Goal: Task Accomplishment & Management: Use online tool/utility

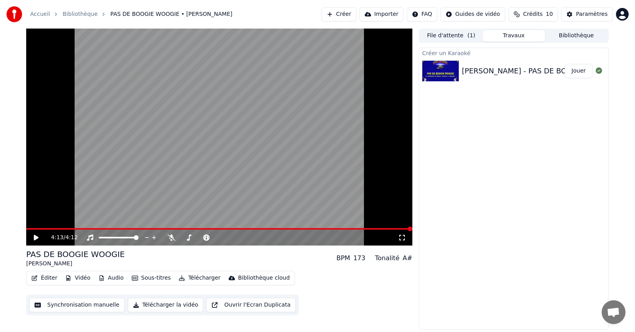
click at [483, 197] on div "Créer un Karaoké [PERSON_NAME] - PAS DE BOOGIE WOOGIE - karaoké version Jouer" at bounding box center [514, 189] width 190 height 282
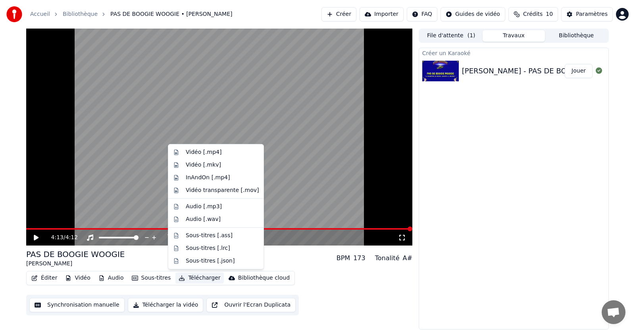
click at [200, 276] on button "Télécharger" at bounding box center [199, 278] width 48 height 11
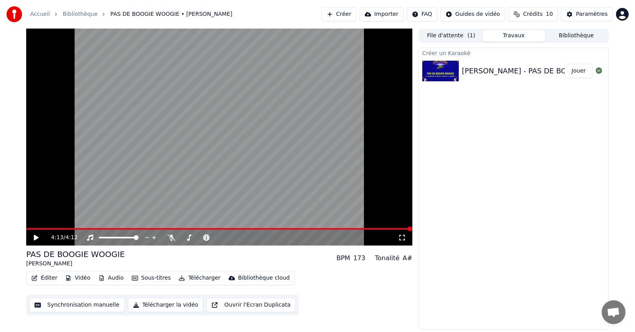
click at [561, 237] on div "Créer un Karaoké Eddy Mitchel - PAS DE BOOGIE WOOGIE - karaoké version Jouer" at bounding box center [514, 189] width 190 height 282
click at [268, 143] on video at bounding box center [219, 137] width 386 height 217
click at [98, 306] on button "Synchronisation manuelle" at bounding box center [76, 305] width 95 height 14
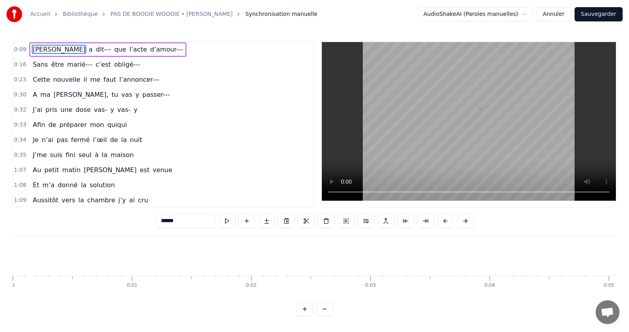
scroll to position [0, 1078]
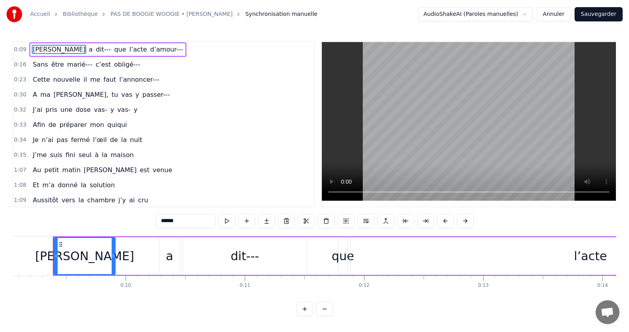
click at [99, 261] on div "[PERSON_NAME]" at bounding box center [84, 256] width 99 height 18
click at [168, 257] on div "a" at bounding box center [169, 256] width 7 height 18
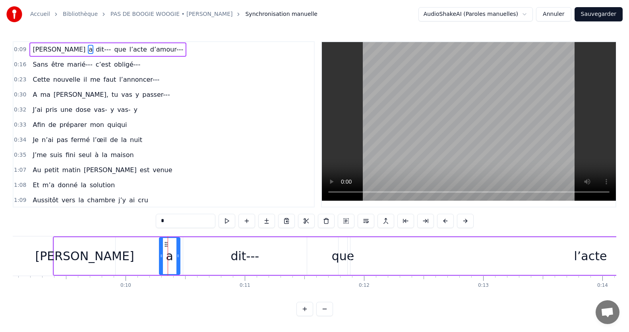
type input "*"
click at [128, 252] on div "[PERSON_NAME] a dit--- que l’acte d’amour---" at bounding box center [504, 256] width 902 height 39
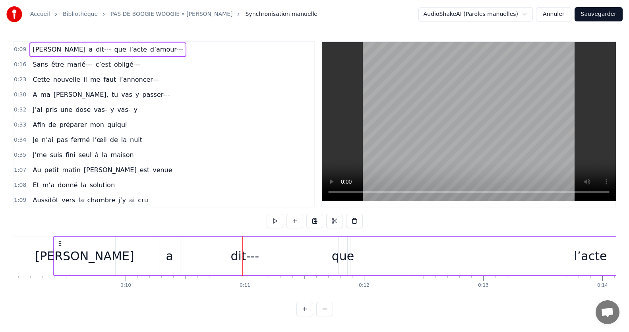
click at [161, 257] on div "a" at bounding box center [169, 256] width 21 height 38
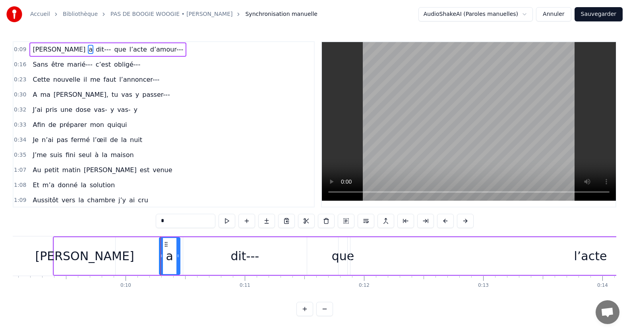
click at [226, 261] on div "dit---" at bounding box center [244, 256] width 123 height 38
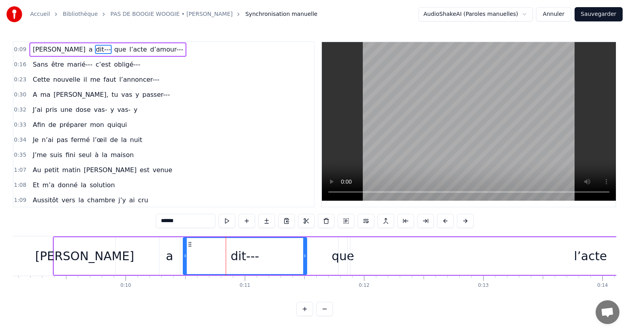
click at [346, 254] on div "que" at bounding box center [343, 256] width 23 height 18
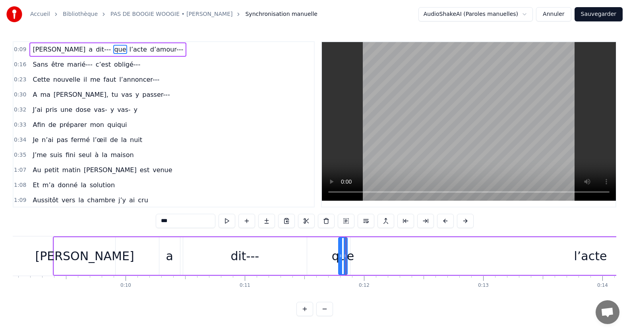
click at [596, 256] on div "l’acte" at bounding box center [590, 256] width 33 height 18
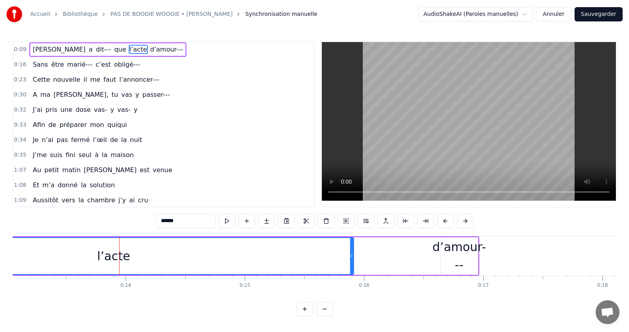
scroll to position [0, 1622]
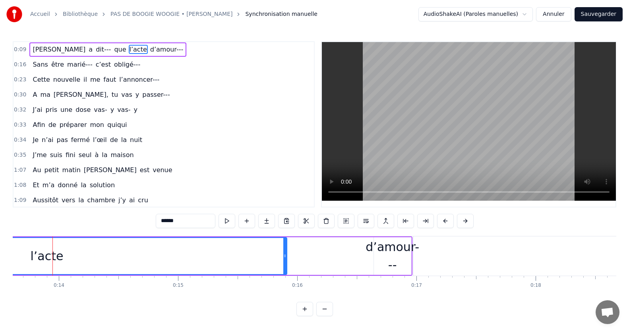
click at [368, 253] on div "d’amour---" at bounding box center [392, 256] width 54 height 36
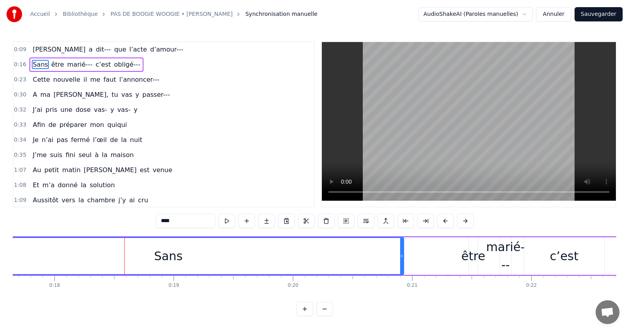
scroll to position [0, 2174]
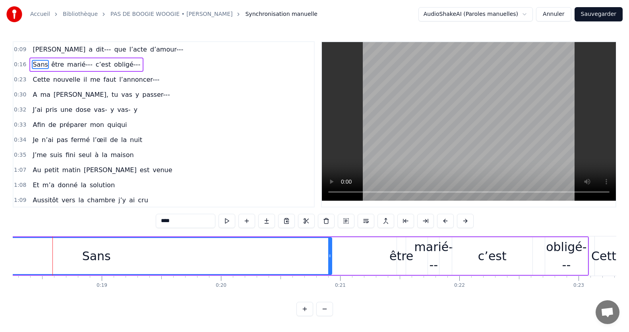
click at [103, 260] on div "Sans" at bounding box center [96, 256] width 29 height 18
click at [393, 256] on div "être" at bounding box center [401, 256] width 24 height 18
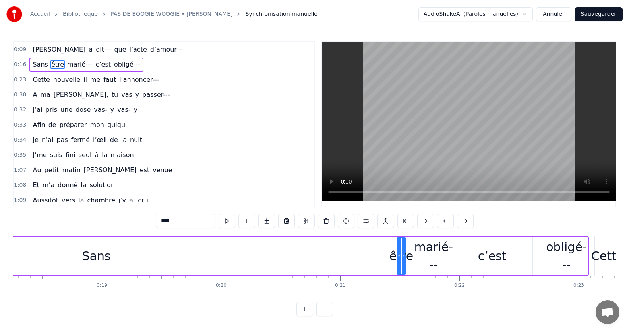
click at [438, 254] on div "marié---" at bounding box center [433, 256] width 39 height 36
click at [486, 258] on div "c’est" at bounding box center [492, 256] width 29 height 18
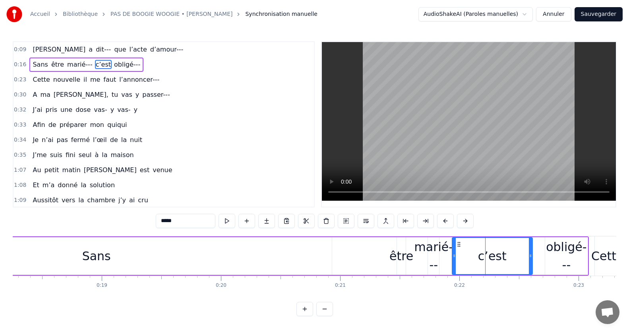
click at [571, 245] on div "obligé---" at bounding box center [566, 256] width 42 height 36
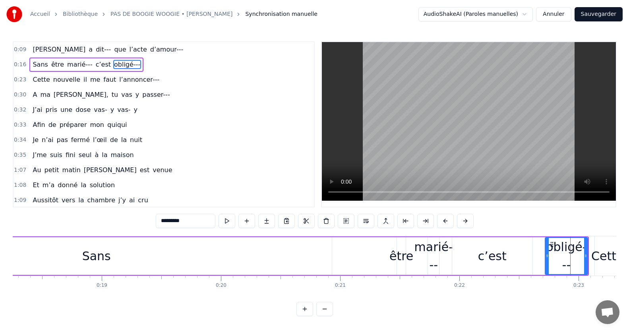
click at [609, 258] on div "Cette" at bounding box center [607, 256] width 32 height 18
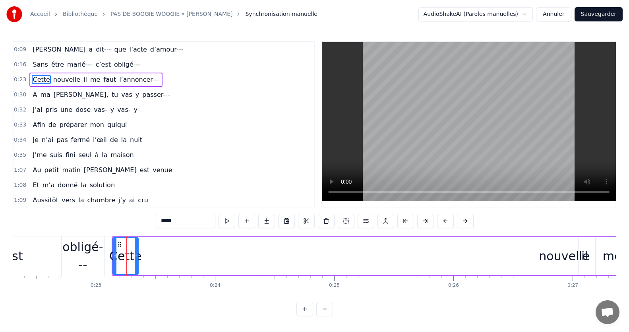
scroll to position [0, 2731]
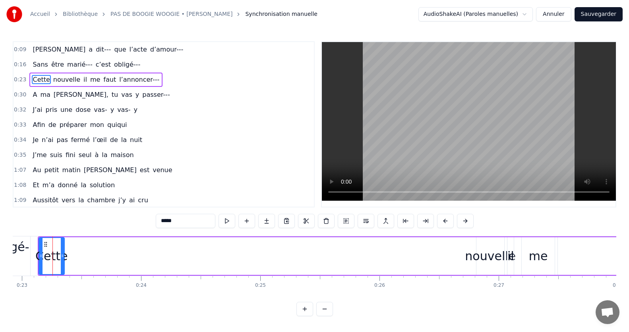
click at [483, 256] on div "nouvelle" at bounding box center [490, 256] width 51 height 18
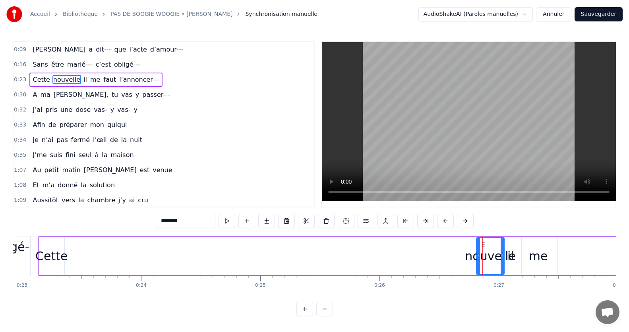
click at [510, 258] on div "nouvelle" at bounding box center [490, 256] width 51 height 18
click at [531, 257] on div "me" at bounding box center [537, 256] width 19 height 18
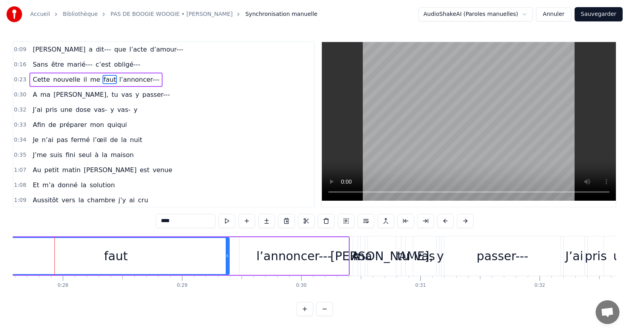
scroll to position [0, 3287]
click at [277, 258] on div "l’annoncer---" at bounding box center [291, 256] width 75 height 18
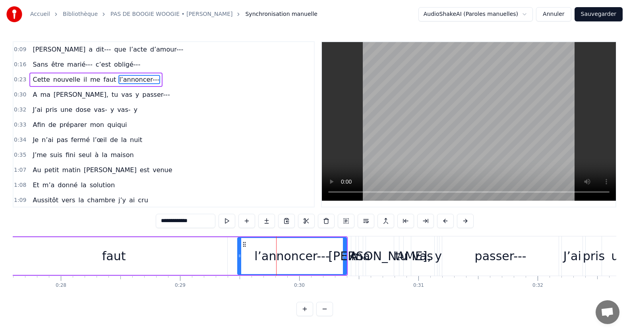
click at [355, 261] on div "ma" at bounding box center [360, 256] width 19 height 18
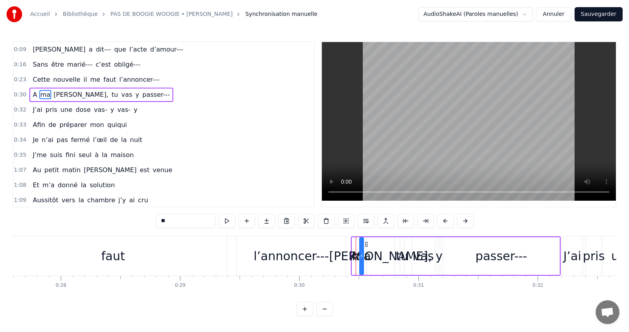
click at [377, 262] on div "[PERSON_NAME]," at bounding box center [380, 256] width 103 height 18
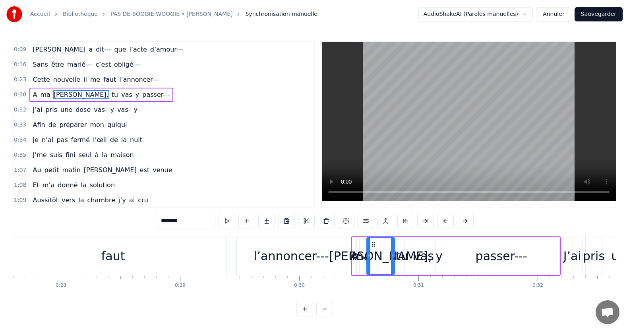
click at [404, 265] on div "tu" at bounding box center [401, 256] width 12 height 18
type input "**"
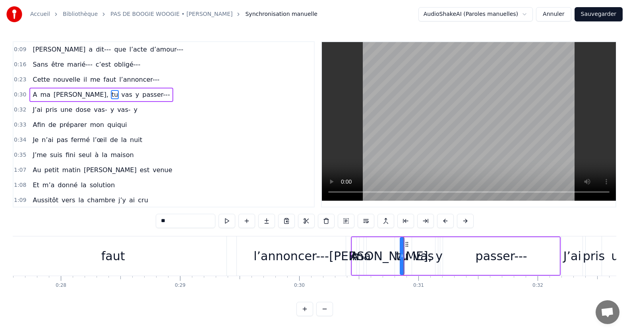
click at [407, 256] on div "A ma Martine, tu vas y passer---" at bounding box center [456, 256] width 210 height 39
click at [419, 258] on div "vas" at bounding box center [423, 256] width 21 height 18
click at [442, 260] on div "y" at bounding box center [438, 256] width 7 height 18
click at [463, 260] on div "passer---" at bounding box center [501, 256] width 116 height 38
type input "*********"
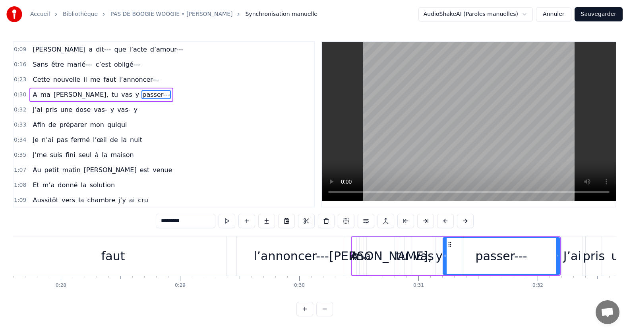
click at [510, 258] on div "passer---" at bounding box center [501, 256] width 52 height 18
click at [516, 258] on div "passer---" at bounding box center [501, 256] width 52 height 18
click at [525, 260] on div "passer---" at bounding box center [501, 256] width 116 height 36
click at [531, 262] on div "passer---" at bounding box center [501, 256] width 116 height 36
click at [534, 261] on div "passer---" at bounding box center [501, 256] width 116 height 36
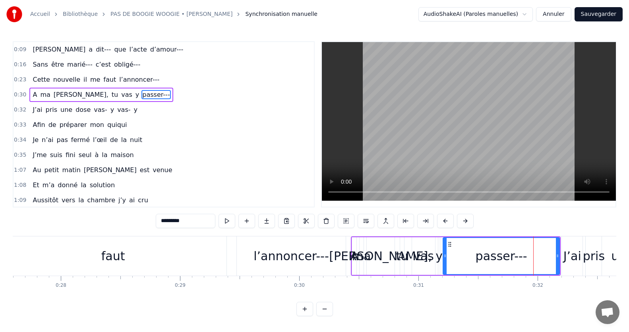
click at [544, 257] on div "passer---" at bounding box center [501, 256] width 116 height 36
click at [593, 14] on button "Sauvegarder" at bounding box center [598, 14] width 48 height 14
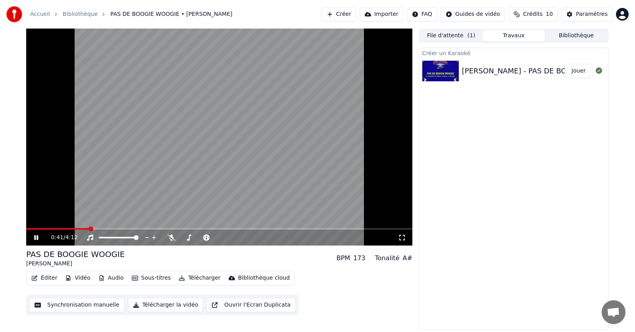
click at [511, 35] on button "Travaux" at bounding box center [514, 36] width 63 height 12
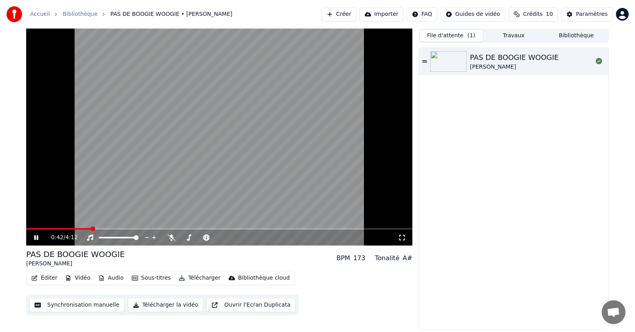
click at [457, 40] on button "File d'attente ( 1 )" at bounding box center [451, 36] width 63 height 12
click at [582, 36] on button "Bibliothèque" at bounding box center [576, 36] width 63 height 12
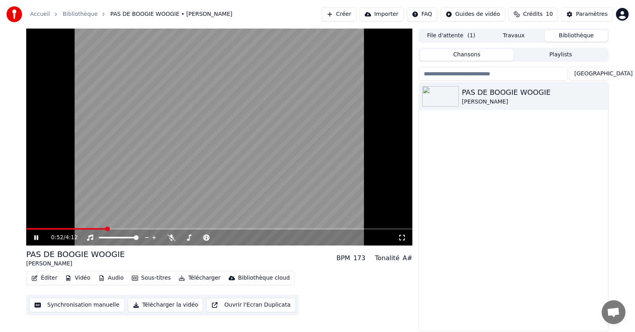
click at [98, 306] on button "Synchronisation manuelle" at bounding box center [76, 305] width 95 height 14
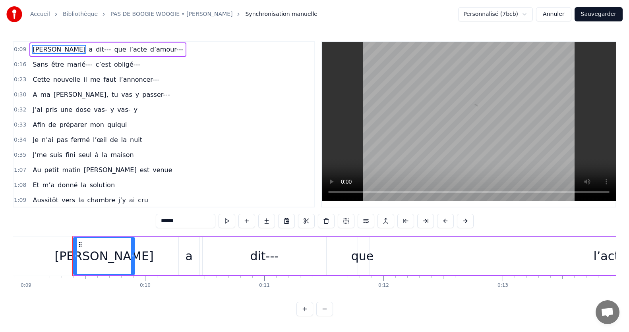
scroll to position [0, 1078]
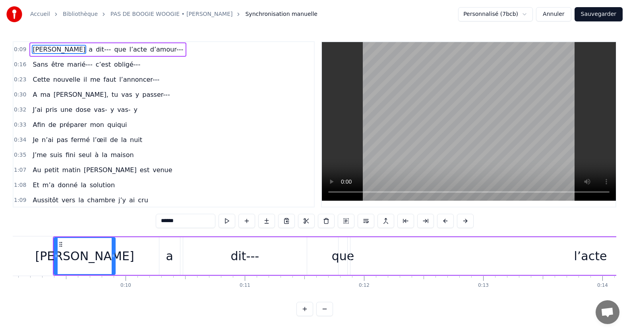
click at [530, 15] on html "Accueil Bibliothèque PAS DE BOOGIE WOOGIE • Eddy Mitchel Synchronisation manuel…" at bounding box center [314, 164] width 629 height 329
click at [44, 46] on span "[PERSON_NAME]" at bounding box center [59, 49] width 54 height 9
click at [88, 52] on span "a" at bounding box center [91, 49] width 6 height 9
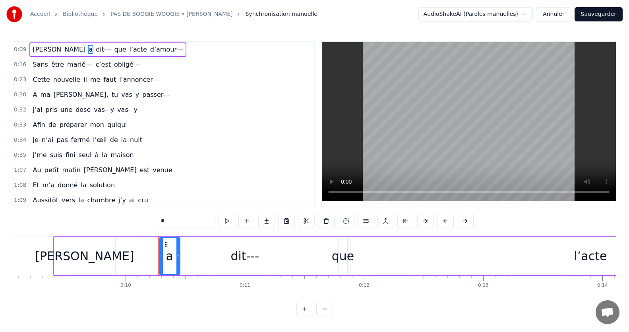
click at [95, 52] on span "dit---" at bounding box center [103, 49] width 17 height 9
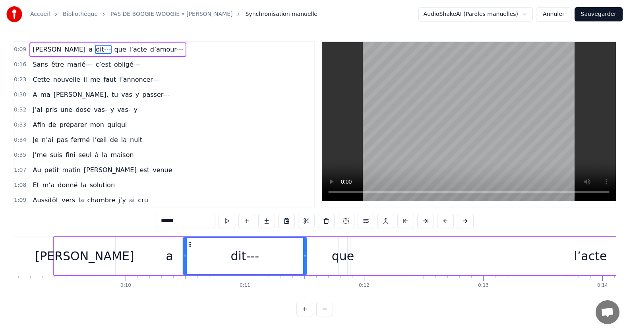
click at [113, 52] on span "que" at bounding box center [119, 49] width 13 height 9
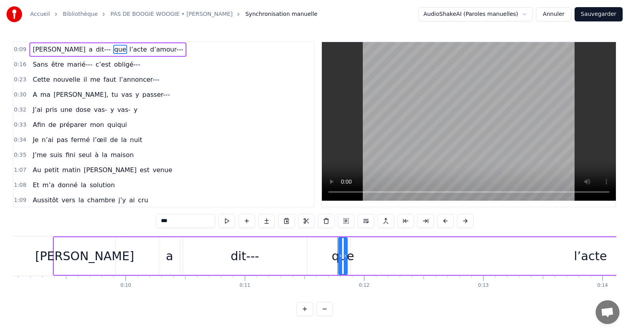
drag, startPoint x: 95, startPoint y: 52, endPoint x: 104, endPoint y: 50, distance: 9.4
click at [129, 52] on span "l’acte" at bounding box center [138, 49] width 19 height 9
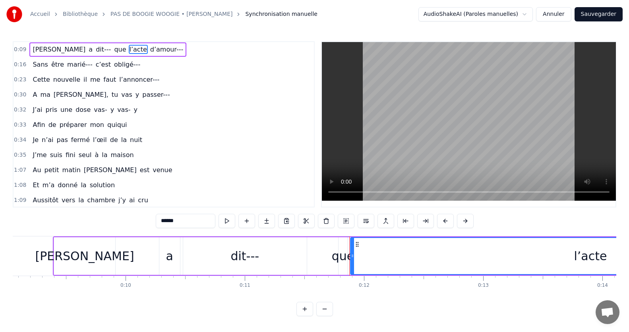
click at [149, 48] on span "d’amour---" at bounding box center [166, 49] width 35 height 9
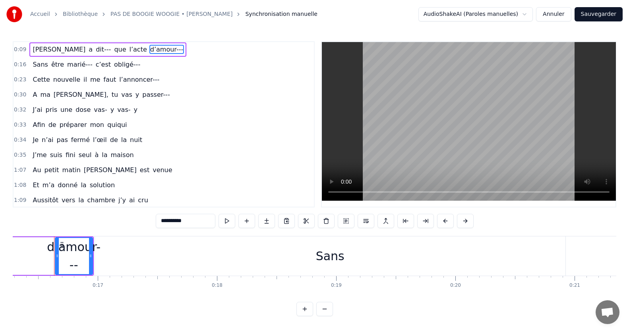
scroll to position [0, 1941]
click at [33, 66] on span "Sans" at bounding box center [40, 64] width 17 height 9
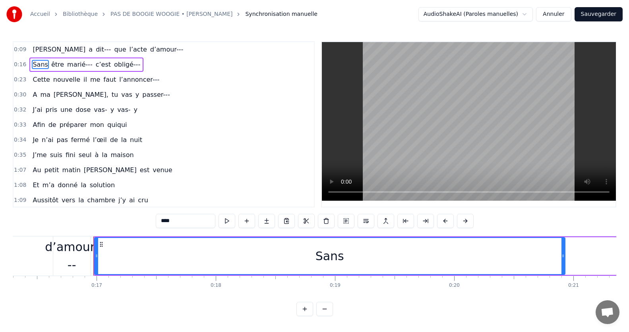
click at [50, 62] on span "être" at bounding box center [57, 64] width 14 height 9
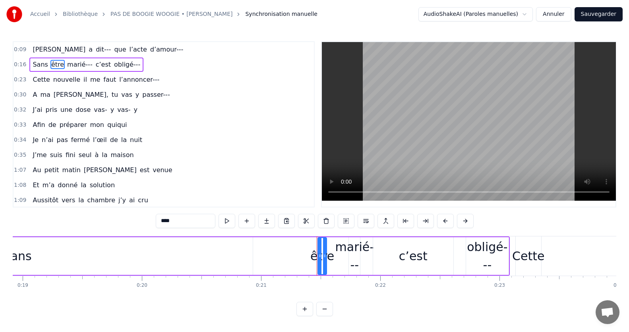
click at [67, 66] on span "marié---" at bounding box center [79, 64] width 27 height 9
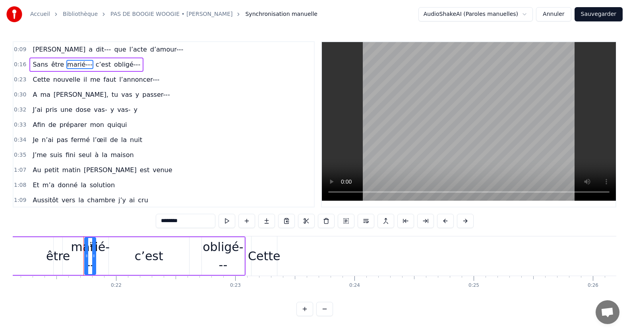
click at [95, 68] on span "c’est" at bounding box center [103, 64] width 17 height 9
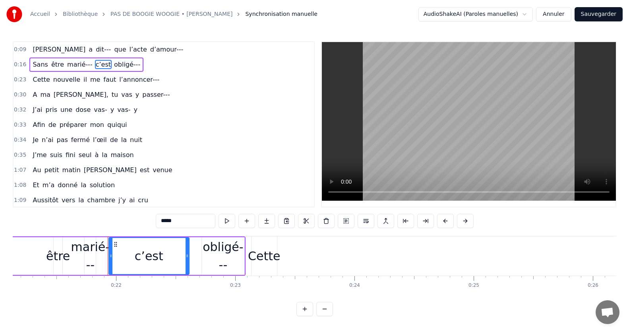
click at [113, 64] on span "obligé---" at bounding box center [127, 64] width 28 height 9
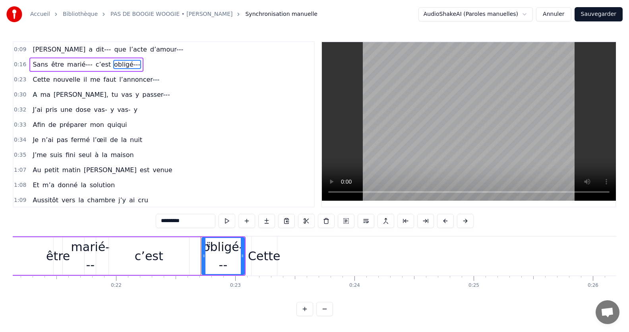
click at [38, 79] on span "Cette" at bounding box center [41, 79] width 19 height 9
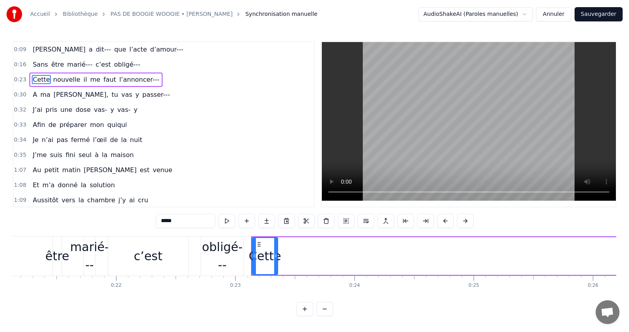
click at [64, 81] on span "nouvelle" at bounding box center [66, 79] width 29 height 9
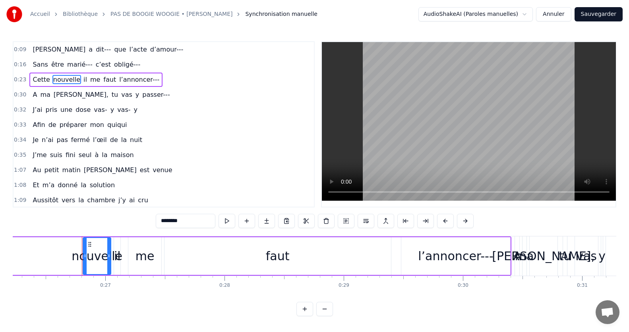
scroll to position [0, 3153]
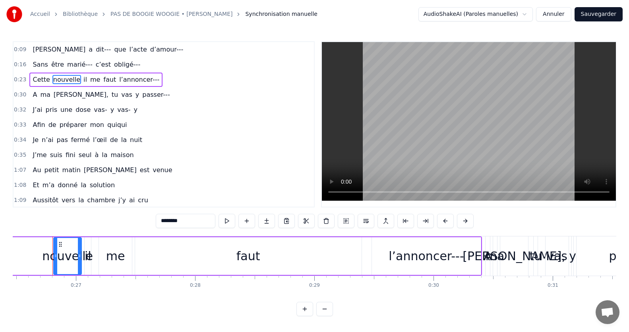
click at [83, 81] on span "il" at bounding box center [85, 79] width 5 height 9
click at [89, 80] on span "me" at bounding box center [95, 79] width 12 height 9
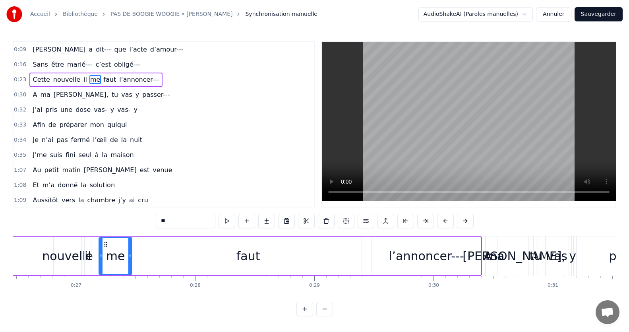
click at [102, 82] on span "faut" at bounding box center [109, 79] width 14 height 9
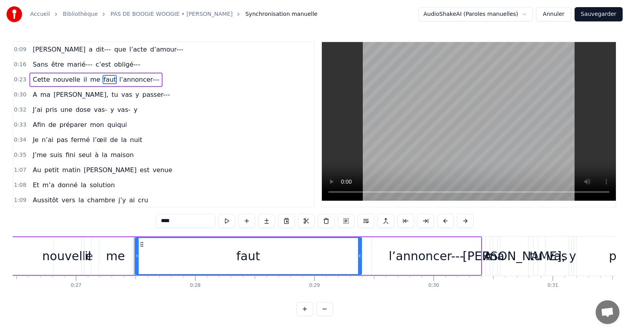
click at [118, 83] on span "l’annoncer---" at bounding box center [139, 79] width 42 height 9
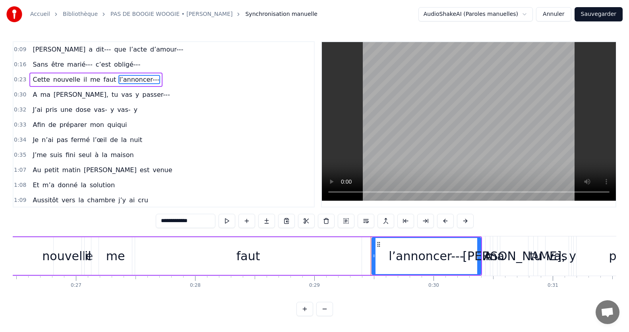
click at [35, 94] on span "A" at bounding box center [35, 94] width 6 height 9
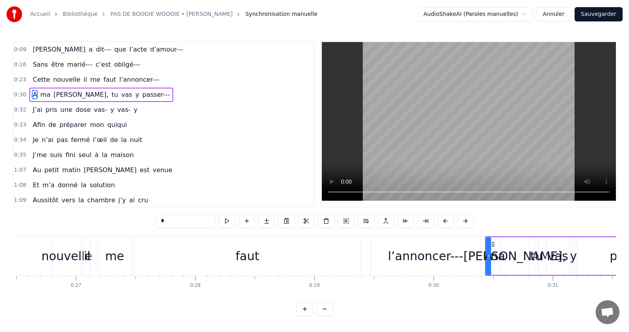
click at [44, 96] on span "ma" at bounding box center [45, 94] width 12 height 9
click at [54, 97] on span "[PERSON_NAME]," at bounding box center [81, 94] width 56 height 9
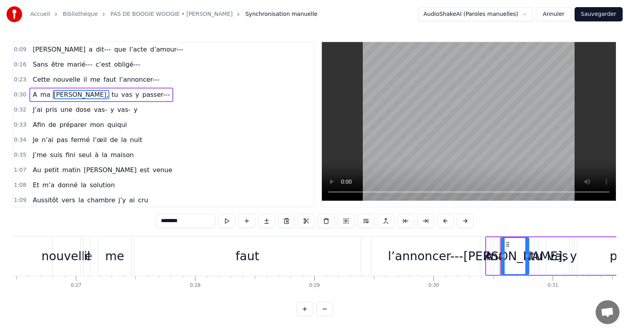
click at [111, 97] on span "tu" at bounding box center [115, 94] width 8 height 9
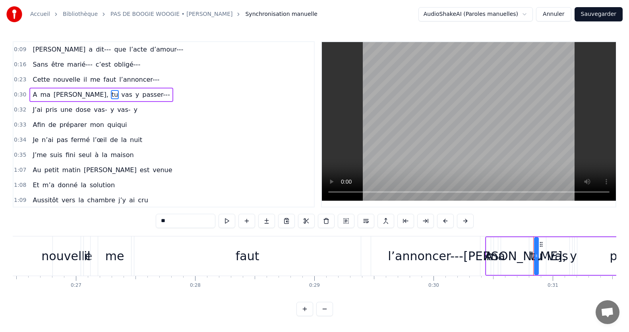
click at [120, 96] on span "vas" at bounding box center [126, 94] width 13 height 9
click at [135, 97] on span "y" at bounding box center [137, 94] width 5 height 9
click at [141, 96] on span "passer---" at bounding box center [155, 94] width 29 height 9
click at [34, 112] on span "J’ai" at bounding box center [37, 109] width 11 height 9
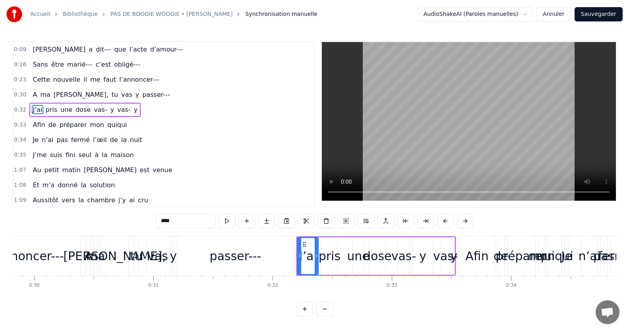
click at [48, 112] on span "pris" at bounding box center [51, 109] width 13 height 9
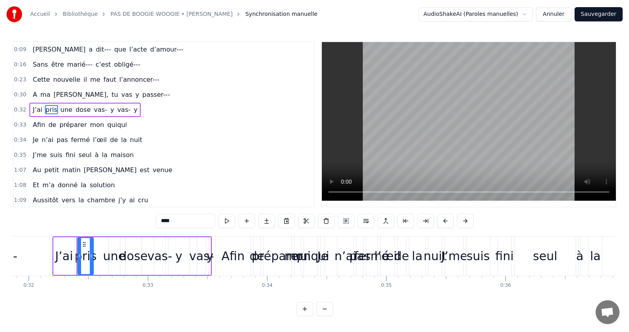
click at [65, 111] on span "une" at bounding box center [66, 109] width 13 height 9
click at [75, 114] on span "dose" at bounding box center [83, 109] width 17 height 9
click at [93, 112] on span "vas-" at bounding box center [100, 109] width 15 height 9
type input "****"
click at [105, 112] on div "J’ai pris une dose vas- y vas- y" at bounding box center [84, 110] width 111 height 14
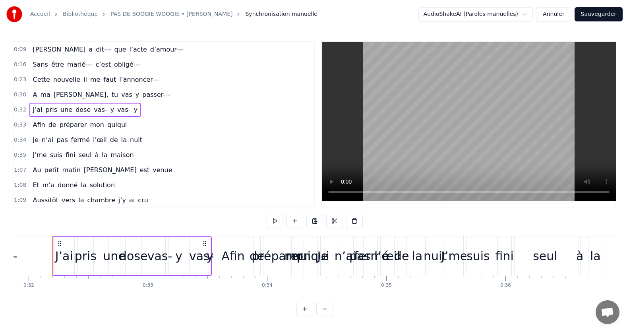
click at [116, 110] on span "vas-" at bounding box center [123, 109] width 15 height 9
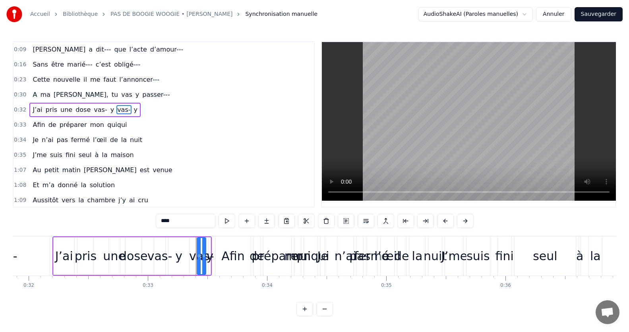
click at [133, 113] on span "y" at bounding box center [135, 109] width 5 height 9
drag, startPoint x: 35, startPoint y: 123, endPoint x: 43, endPoint y: 127, distance: 9.4
click at [35, 123] on span "Afin" at bounding box center [39, 124] width 14 height 9
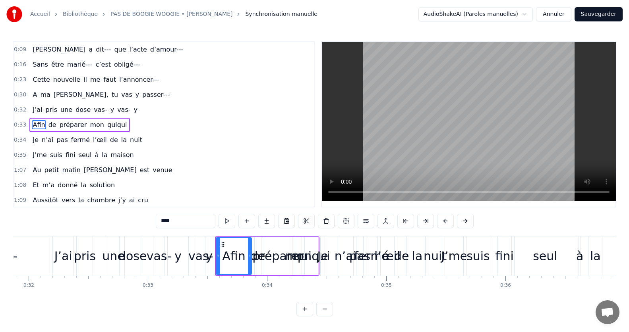
scroll to position [4, 0]
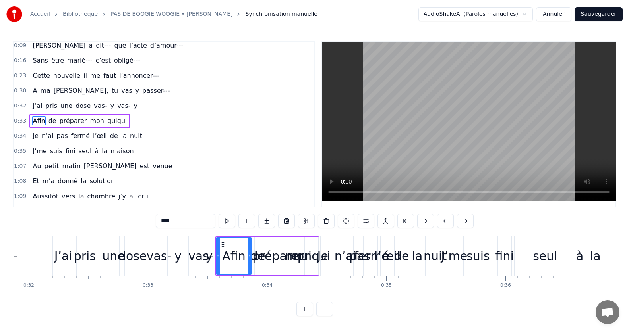
click at [48, 121] on span "de" at bounding box center [53, 120] width 10 height 9
click at [60, 121] on span "préparer" at bounding box center [73, 120] width 29 height 9
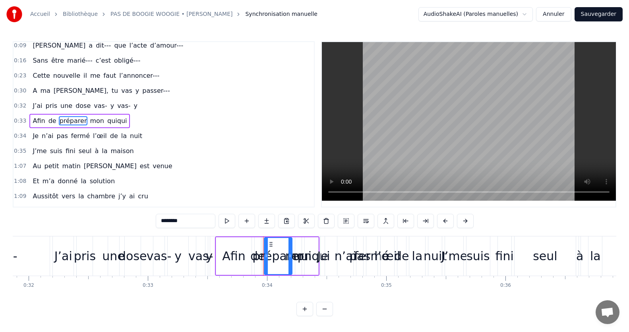
click at [91, 125] on span "mon" at bounding box center [97, 120] width 16 height 9
click at [106, 121] on span "quiqui" at bounding box center [116, 120] width 21 height 9
type input "******"
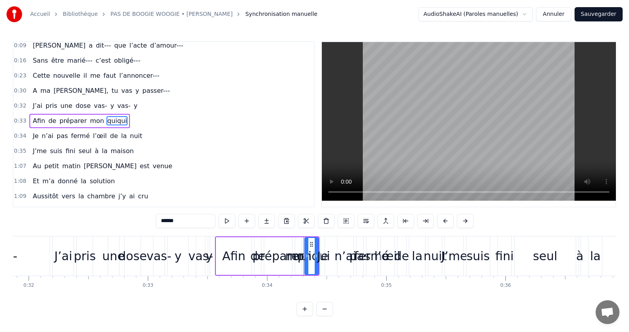
click at [597, 15] on button "Sauvegarder" at bounding box center [598, 14] width 48 height 14
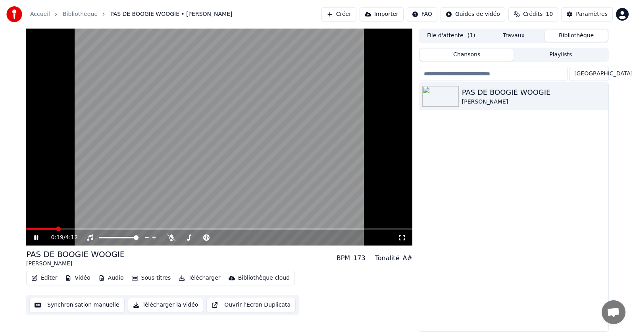
click at [25, 229] on div "0:19 / 4:12 PAS DE BOOGIE WOOGIE Eddy Mitchel BPM 173 Tonalité A# Éditer Vidéo …" at bounding box center [318, 180] width 596 height 303
click at [29, 231] on div "0:20 / 4:12" at bounding box center [219, 238] width 386 height 16
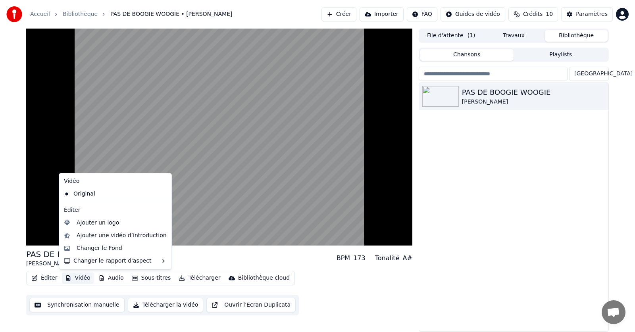
click at [77, 280] on button "Vidéo" at bounding box center [77, 278] width 31 height 11
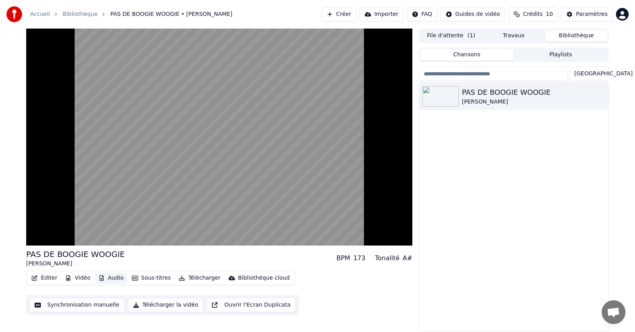
click at [101, 280] on icon "button" at bounding box center [101, 279] width 6 height 6
click at [145, 277] on button "Sous-titres" at bounding box center [152, 278] width 46 height 11
click at [188, 280] on button "Télécharger" at bounding box center [199, 278] width 48 height 11
click at [71, 306] on button "Synchronisation manuelle" at bounding box center [76, 305] width 95 height 14
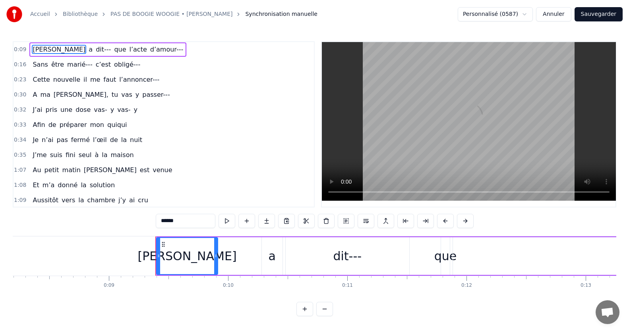
scroll to position [0, 1078]
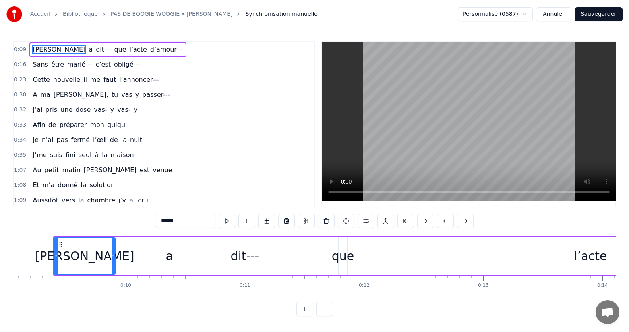
drag, startPoint x: 35, startPoint y: 50, endPoint x: 112, endPoint y: 49, distance: 77.4
click at [112, 49] on div "[PERSON_NAME] a dit--- que l’acte d’amour---" at bounding box center [107, 49] width 157 height 14
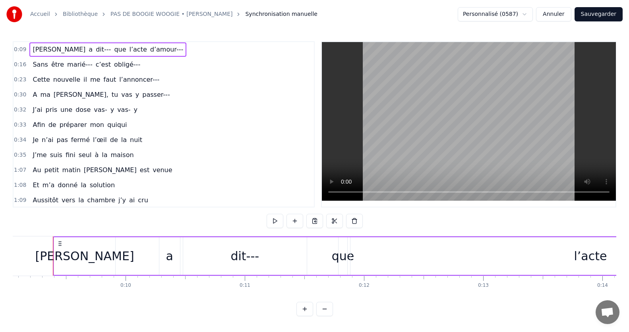
drag, startPoint x: 35, startPoint y: 52, endPoint x: 64, endPoint y: 50, distance: 28.6
click at [64, 50] on div "[PERSON_NAME] a dit--- que l’acte d’amour---" at bounding box center [107, 49] width 157 height 14
click at [59, 242] on circle at bounding box center [59, 241] width 0 height 0
drag, startPoint x: 243, startPoint y: 279, endPoint x: 230, endPoint y: 278, distance: 13.1
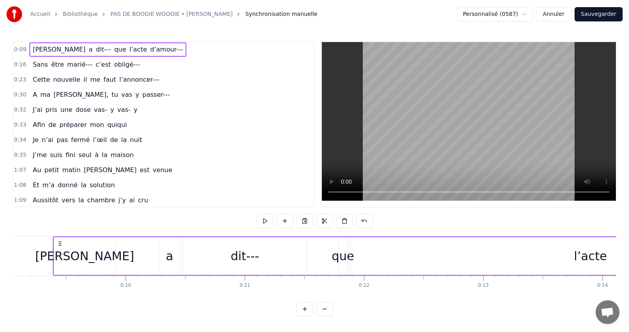
click at [44, 51] on span "[PERSON_NAME]" at bounding box center [59, 49] width 54 height 9
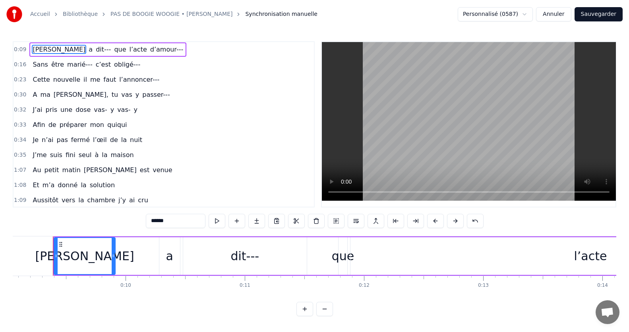
click at [113, 49] on span "que" at bounding box center [119, 49] width 13 height 9
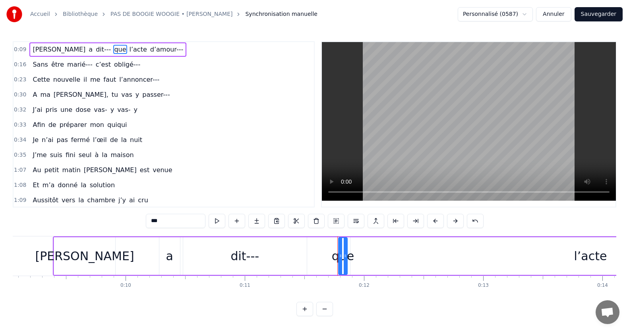
click at [149, 53] on span "d’amour---" at bounding box center [166, 49] width 35 height 9
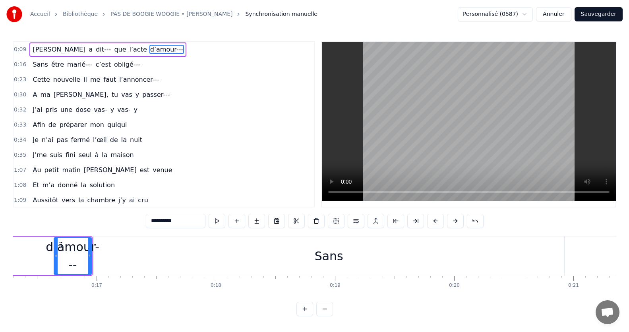
click at [129, 49] on span "l’acte" at bounding box center [138, 49] width 19 height 9
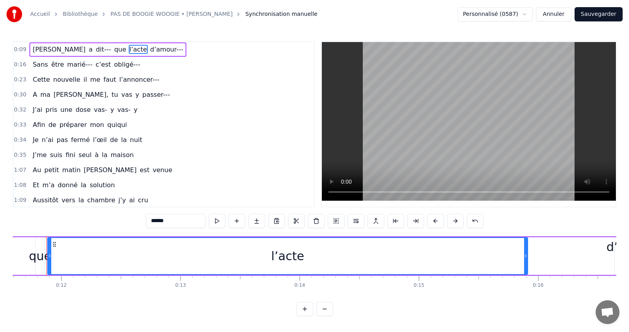
scroll to position [0, 1375]
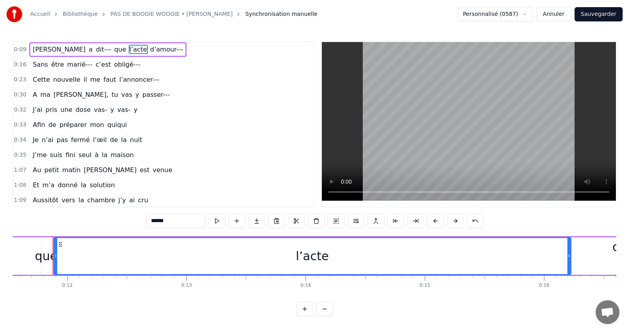
drag, startPoint x: 530, startPoint y: 261, endPoint x: 567, endPoint y: 256, distance: 37.6
click at [567, 256] on div at bounding box center [568, 256] width 3 height 36
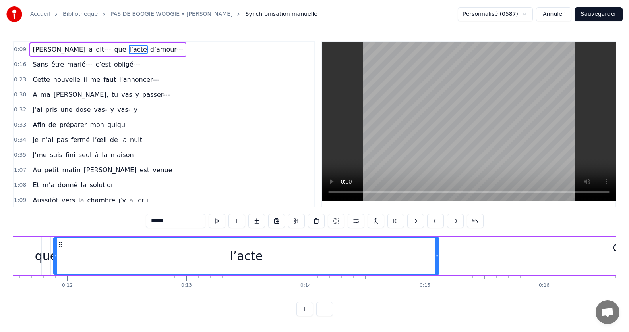
drag, startPoint x: 567, startPoint y: 256, endPoint x: 436, endPoint y: 282, distance: 134.2
click at [436, 282] on div "[PERSON_NAME] a dit--- que l’acte d’amour--- Sans être marié--- c’est obligé---…" at bounding box center [314, 266] width 603 height 60
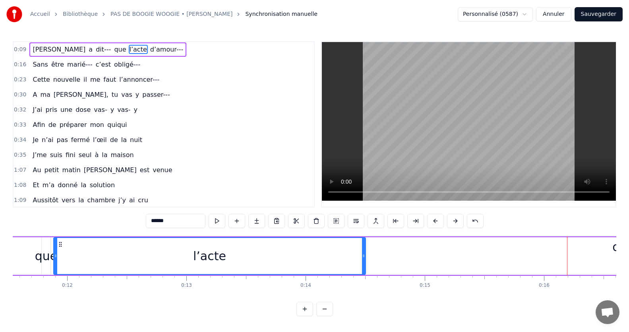
drag, startPoint x: 438, startPoint y: 261, endPoint x: 364, endPoint y: 272, distance: 74.4
click at [364, 272] on div at bounding box center [363, 256] width 3 height 36
click at [149, 52] on span "d’amour---" at bounding box center [166, 49] width 35 height 9
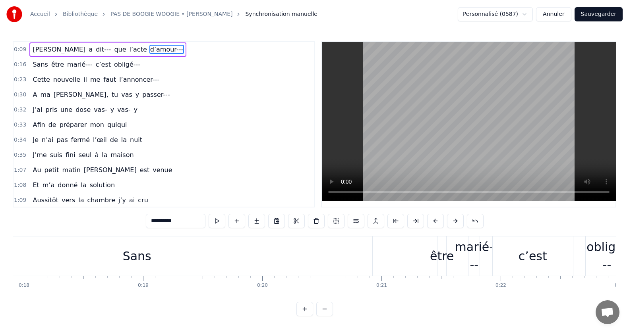
scroll to position [0, 2092]
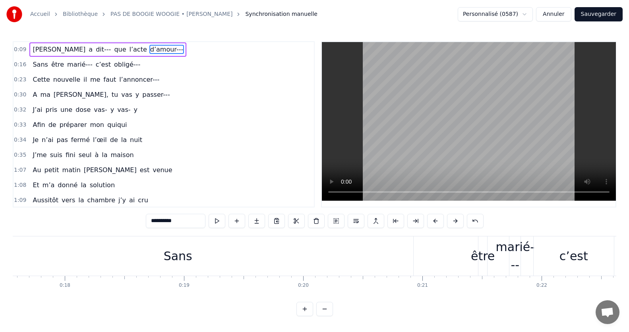
click at [412, 275] on div "Sans" at bounding box center [177, 256] width 471 height 39
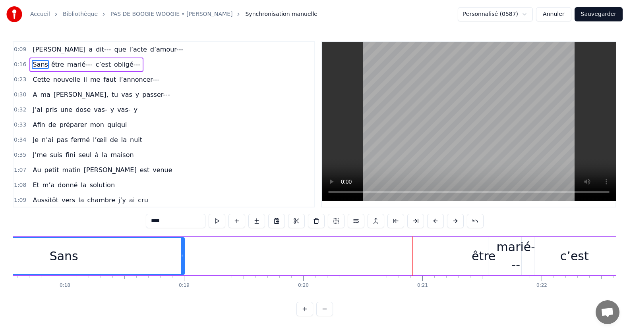
drag, startPoint x: 412, startPoint y: 257, endPoint x: 182, endPoint y: 272, distance: 230.0
click at [182, 272] on div at bounding box center [182, 256] width 3 height 36
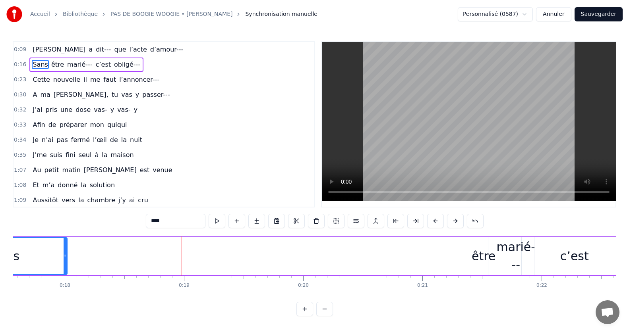
drag, startPoint x: 182, startPoint y: 272, endPoint x: 65, endPoint y: 287, distance: 118.1
click at [65, 287] on div "[PERSON_NAME] a dit--- que l’acte d’amour--- Sans être marié--- c’est obligé---…" at bounding box center [314, 266] width 603 height 60
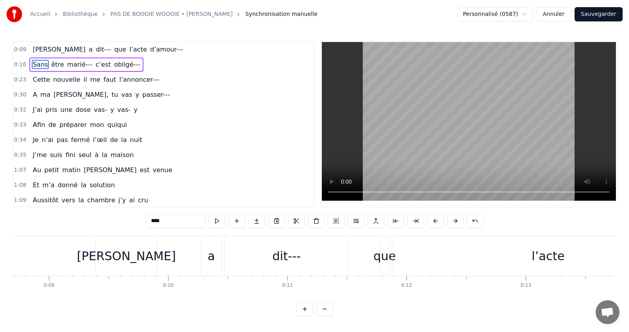
scroll to position [0, 975]
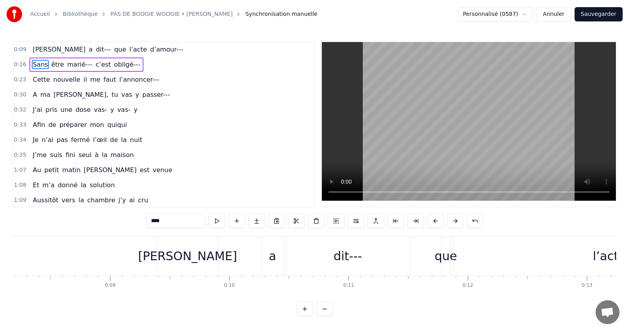
click at [42, 52] on span "[PERSON_NAME]" at bounding box center [59, 49] width 54 height 9
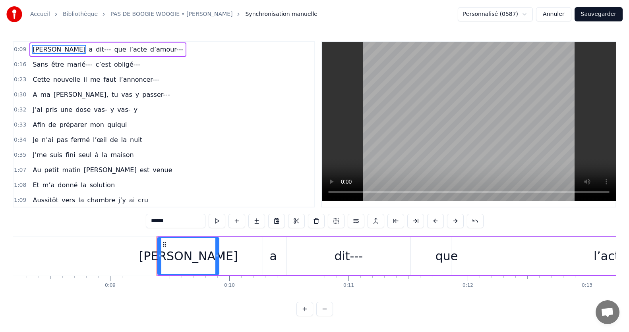
click at [95, 49] on span "dit---" at bounding box center [103, 49] width 17 height 9
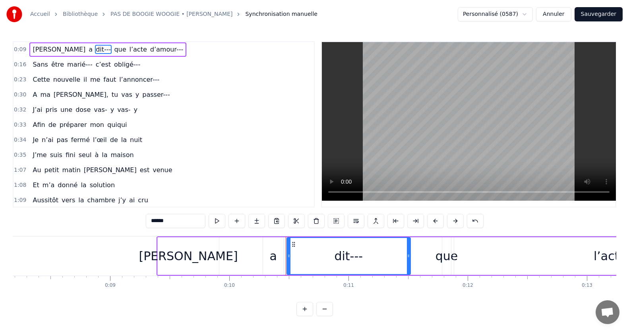
click at [365, 257] on div "dit---" at bounding box center [348, 256] width 123 height 36
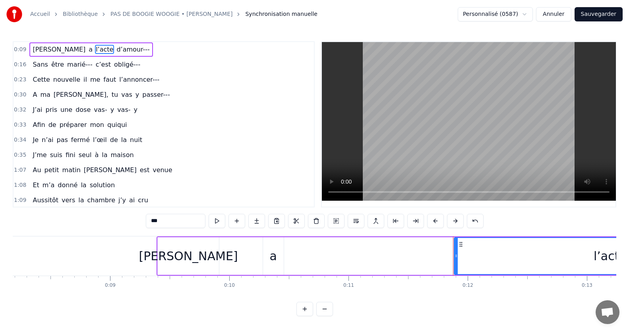
type input "******"
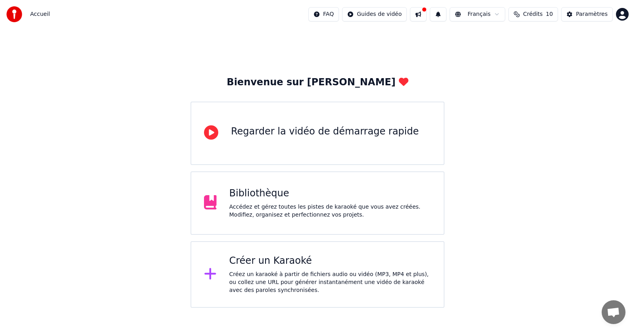
click at [302, 279] on div "Créez un karaoké à partir de fichiers audio ou vidéo (MP3, MP4 et plus), ou col…" at bounding box center [330, 283] width 202 height 24
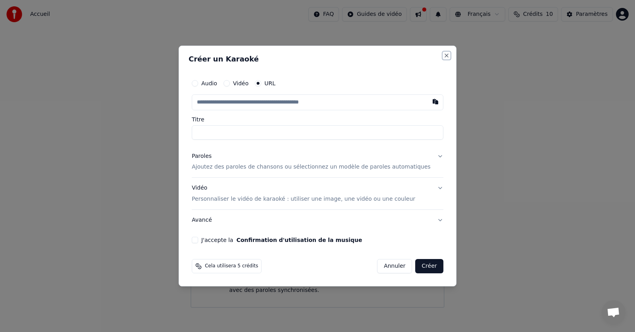
click at [444, 55] on button "Close" at bounding box center [447, 55] width 6 height 6
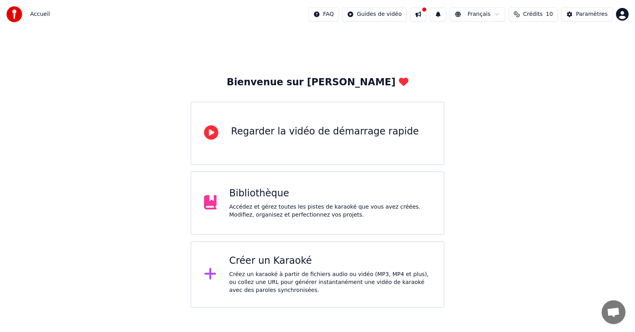
click at [291, 139] on div "Regarder la vidéo de démarrage rapide" at bounding box center [325, 133] width 188 height 16
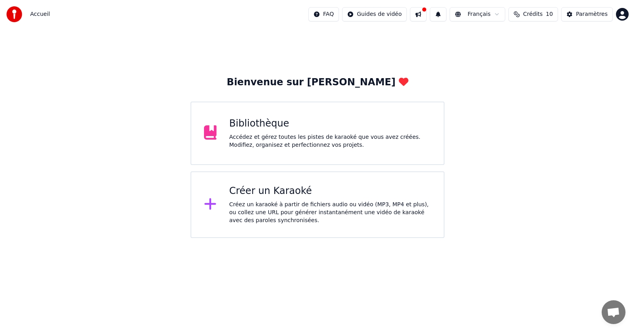
click at [262, 126] on div "Bibliothèque" at bounding box center [330, 124] width 202 height 13
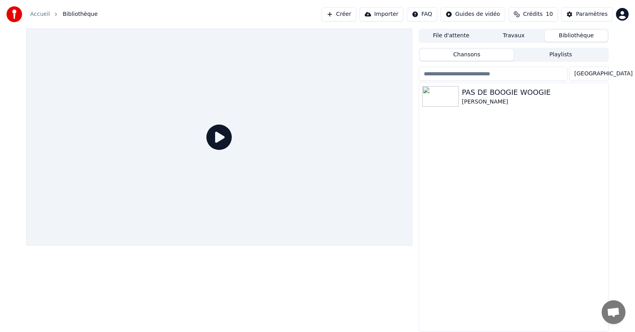
click at [497, 53] on button "Chansons" at bounding box center [467, 55] width 94 height 12
click at [397, 13] on button "Importer" at bounding box center [382, 14] width 44 height 14
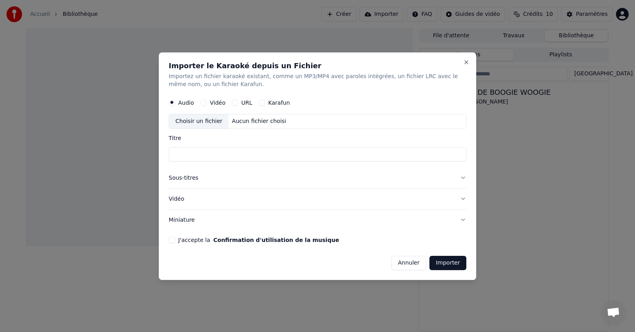
click at [208, 121] on div "Choisir un fichier" at bounding box center [199, 121] width 60 height 14
click at [208, 102] on div "Vidéo" at bounding box center [213, 103] width 25 height 6
click at [203, 102] on button "Vidéo" at bounding box center [204, 103] width 6 height 6
click at [172, 240] on button "J'accepte la Confirmation d'utilisation de la musique" at bounding box center [172, 240] width 6 height 6
click at [275, 102] on label "Karafun" at bounding box center [279, 103] width 22 height 6
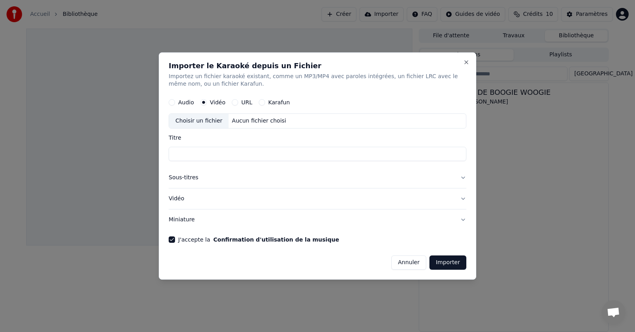
click at [265, 102] on button "Karafun" at bounding box center [262, 103] width 6 height 6
click at [452, 261] on button "Importer" at bounding box center [448, 263] width 37 height 14
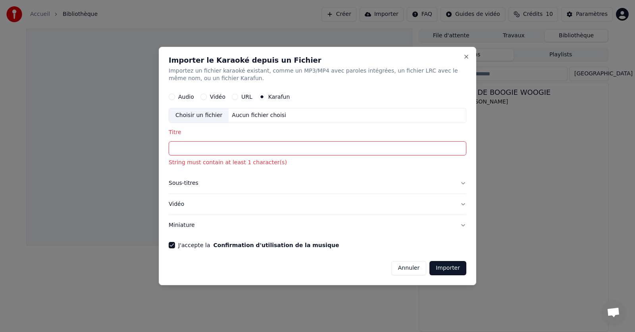
click at [197, 149] on input "Titre" at bounding box center [318, 149] width 298 height 14
click at [262, 112] on div "Aucun fichier choisi" at bounding box center [259, 116] width 61 height 8
click at [454, 270] on button "Importer" at bounding box center [448, 268] width 37 height 14
click at [205, 97] on button "Vidéo" at bounding box center [204, 97] width 6 height 6
click at [446, 270] on button "Importer" at bounding box center [448, 268] width 37 height 14
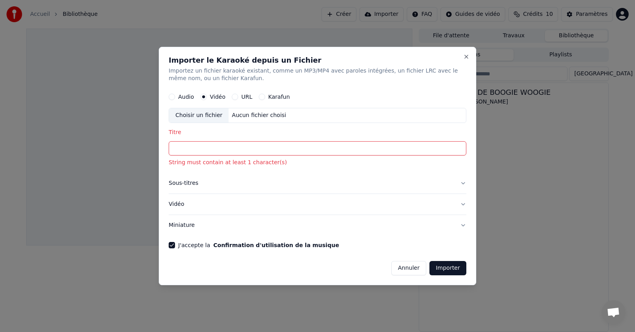
click at [233, 200] on button "Vidéo" at bounding box center [318, 204] width 298 height 21
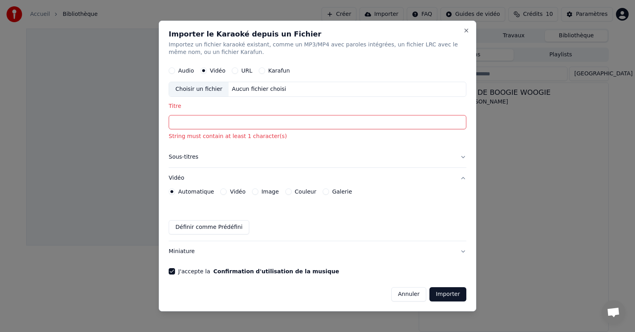
click at [192, 120] on input "Titre" at bounding box center [318, 123] width 298 height 14
click at [193, 158] on button "Sous-titres" at bounding box center [318, 157] width 298 height 21
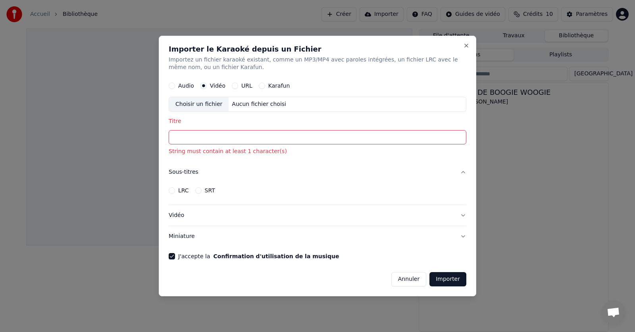
click at [237, 83] on div "URL" at bounding box center [242, 86] width 21 height 6
click at [235, 86] on button "URL" at bounding box center [235, 86] width 6 height 6
click at [204, 139] on input "Titre" at bounding box center [318, 138] width 298 height 14
click at [463, 45] on h2 "Importer le Karaoké depuis un Fichier" at bounding box center [318, 48] width 298 height 7
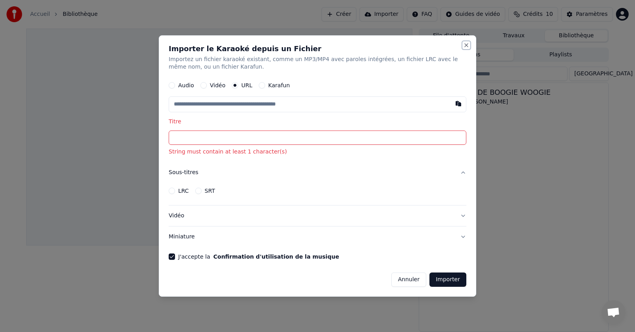
click at [467, 45] on button "Close" at bounding box center [466, 45] width 6 height 6
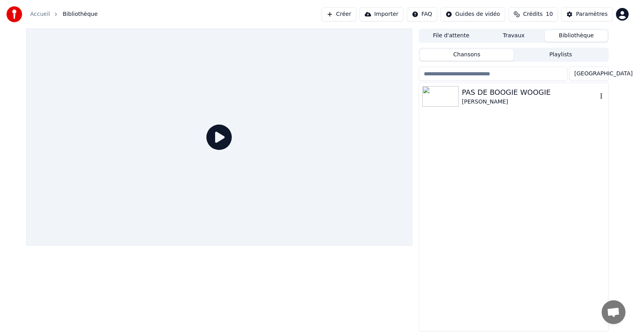
click at [477, 97] on div "PAS DE BOOGIE WOOGIE" at bounding box center [529, 92] width 135 height 11
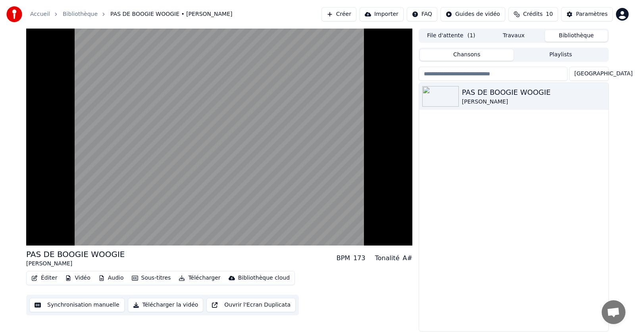
click at [66, 306] on button "Synchronisation manuelle" at bounding box center [76, 305] width 95 height 14
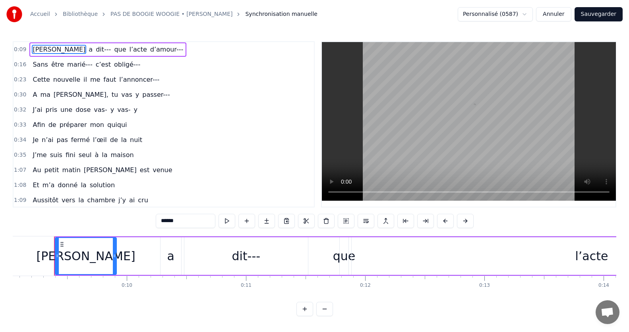
scroll to position [0, 1078]
click at [149, 50] on span "d’amour---" at bounding box center [166, 49] width 35 height 9
type input "**********"
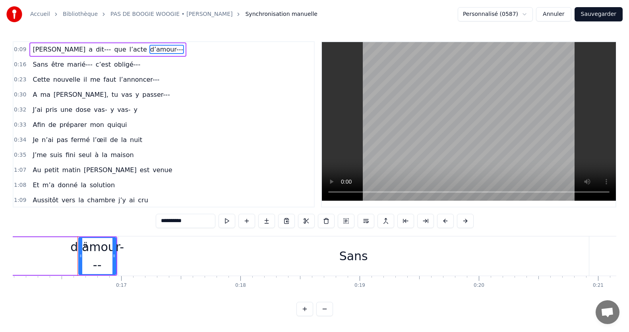
scroll to position [0, 1941]
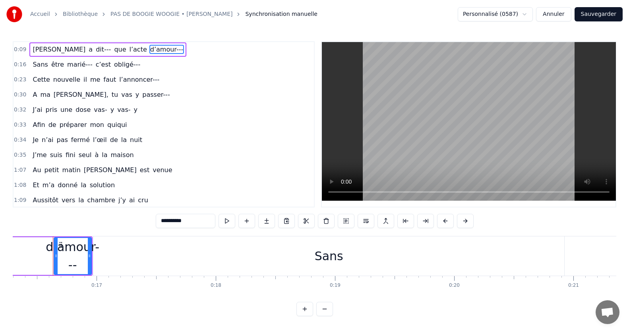
click at [92, 11] on div "Bibliothèque" at bounding box center [85, 14] width 44 height 8
click at [90, 13] on link "Bibliothèque" at bounding box center [80, 14] width 35 height 8
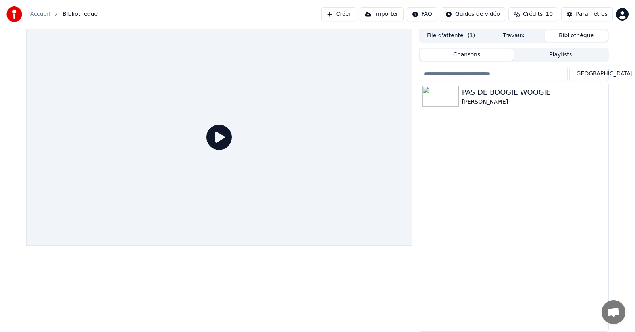
click at [445, 74] on input "search" at bounding box center [493, 74] width 149 height 14
click at [384, 104] on div at bounding box center [219, 137] width 386 height 217
click at [453, 96] on img at bounding box center [440, 96] width 37 height 21
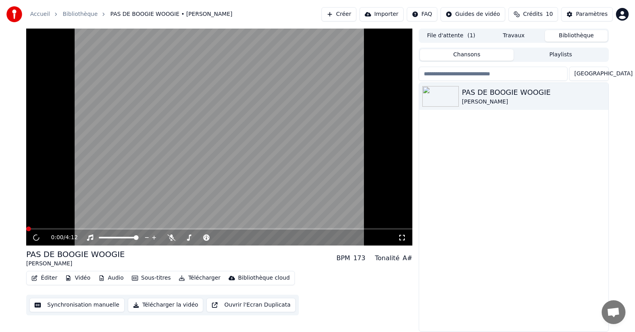
click at [70, 307] on button "Synchronisation manuelle" at bounding box center [76, 305] width 95 height 14
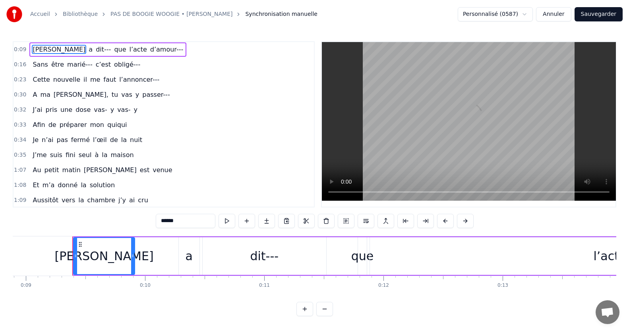
scroll to position [0, 1078]
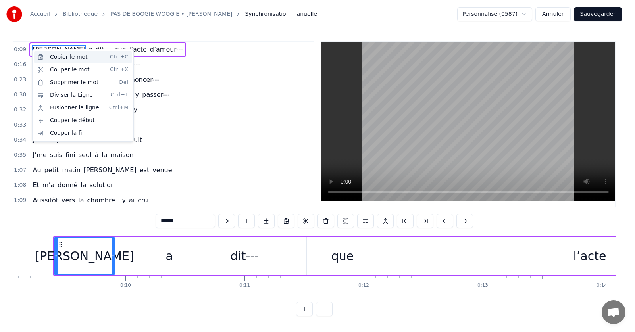
click at [59, 58] on div "Copier le mot Ctrl+C" at bounding box center [83, 57] width 98 height 13
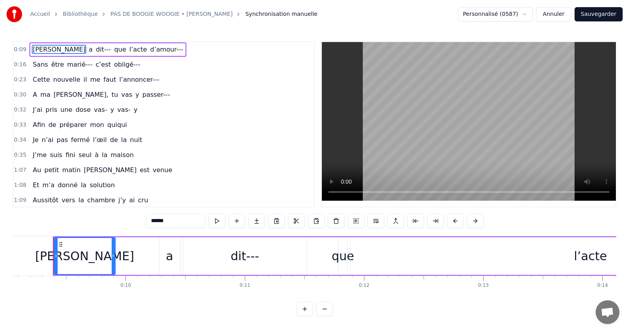
click at [95, 52] on span "dit---" at bounding box center [103, 49] width 17 height 9
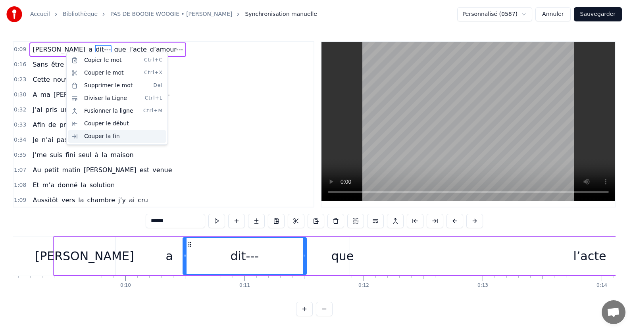
click at [103, 137] on div "Couper la fin" at bounding box center [117, 136] width 98 height 13
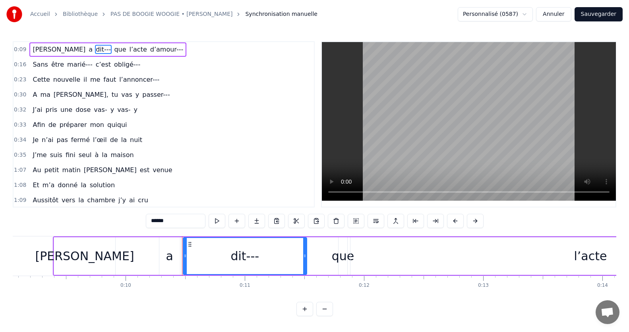
click at [95, 49] on span "dit---" at bounding box center [103, 49] width 17 height 9
click at [95, 50] on span "dit---" at bounding box center [103, 49] width 17 height 9
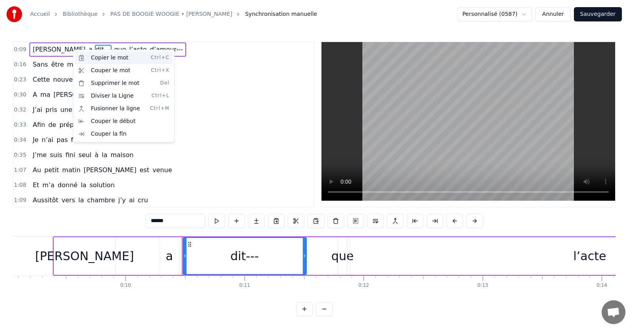
click at [106, 61] on div "Copier le mot Ctrl+C" at bounding box center [124, 58] width 98 height 13
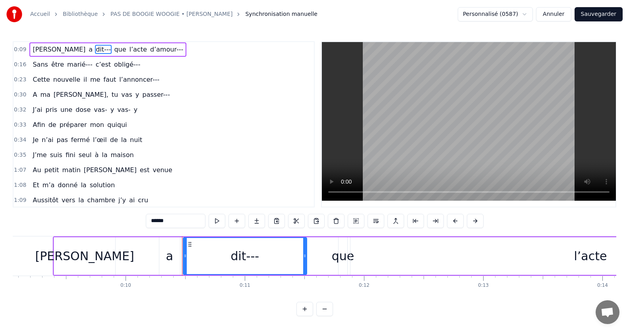
click at [243, 257] on div "dit---" at bounding box center [244, 256] width 29 height 18
click at [247, 258] on div "dit---" at bounding box center [244, 256] width 29 height 18
click at [306, 260] on div "dit---" at bounding box center [245, 256] width 124 height 38
drag, startPoint x: 305, startPoint y: 261, endPoint x: 246, endPoint y: 278, distance: 61.1
click at [246, 278] on div "[PERSON_NAME] a dit--- que l’acte d’amour--- Sans être marié--- c’est obligé---…" at bounding box center [314, 266] width 603 height 60
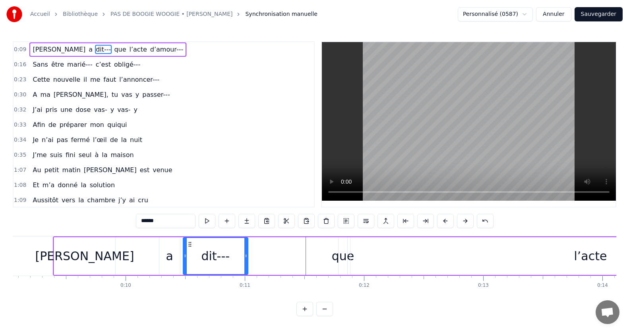
click at [501, 13] on html "Accueil Bibliothèque PAS DE BOOGIE WOOGIE • Eddy Mitchel Synchronisation manuel…" at bounding box center [314, 164] width 629 height 329
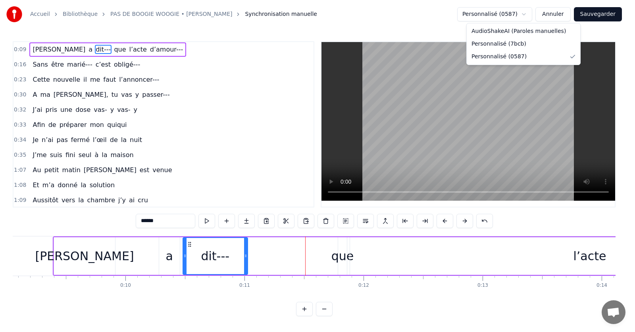
click at [551, 13] on html "Accueil Bibliothèque PAS DE BOOGIE WOOGIE • Eddy Mitchel Synchronisation manuel…" at bounding box center [317, 164] width 635 height 329
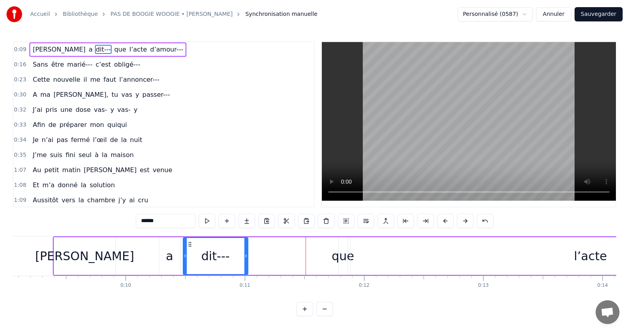
click at [513, 15] on html "Accueil Bibliothèque PAS DE BOOGIE WOOGIE • Eddy Mitchel Synchronisation manuel…" at bounding box center [314, 164] width 629 height 329
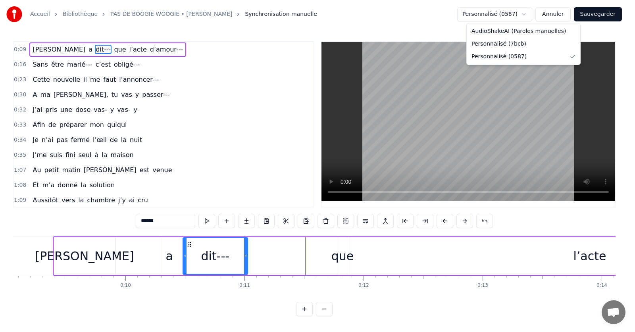
click at [96, 70] on html "Accueil Bibliothèque PAS DE BOOGIE WOOGIE • Eddy Mitchel Synchronisation manuel…" at bounding box center [317, 164] width 635 height 329
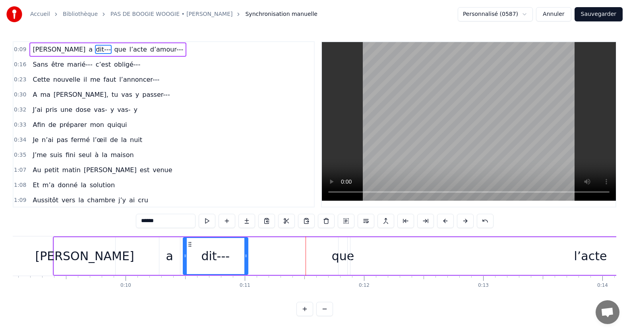
click at [81, 66] on span "marié---" at bounding box center [79, 64] width 27 height 9
type input "********"
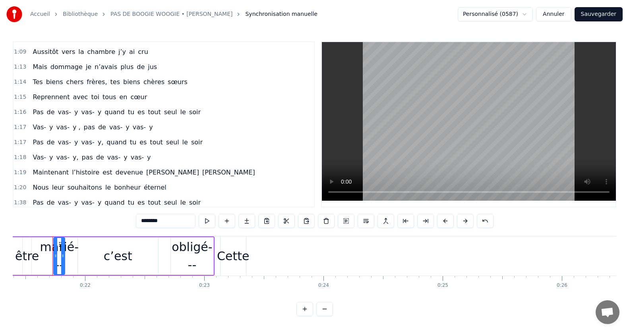
scroll to position [159, 0]
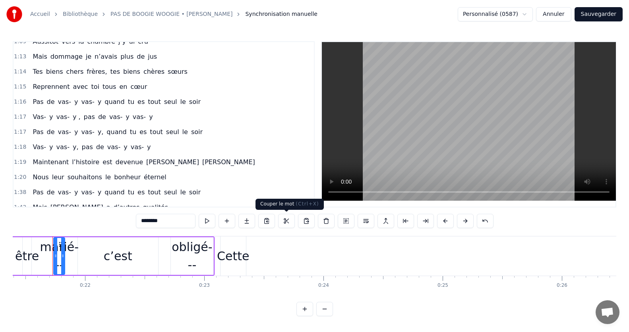
click at [284, 222] on button at bounding box center [286, 221] width 17 height 14
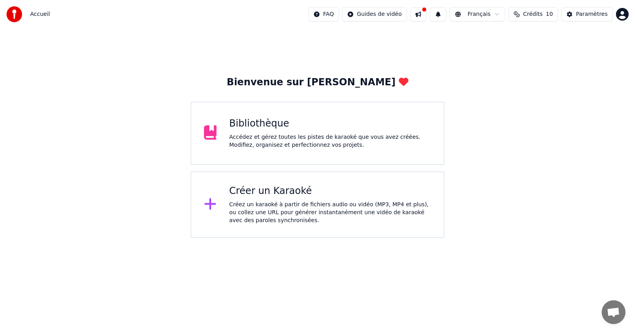
click at [15, 13] on img at bounding box center [14, 14] width 16 height 16
click at [240, 196] on div "Créer un Karaoké" at bounding box center [330, 191] width 202 height 13
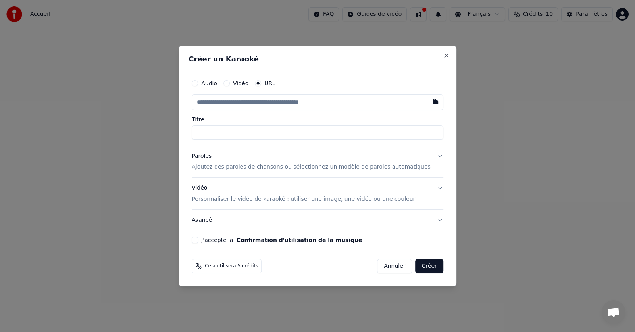
click at [221, 132] on input "Titre" at bounding box center [318, 132] width 252 height 14
type input "**********"
click at [237, 169] on p "Ajoutez des paroles de chansons ou sélectionnez un modèle de paroles automatiqu…" at bounding box center [311, 168] width 239 height 8
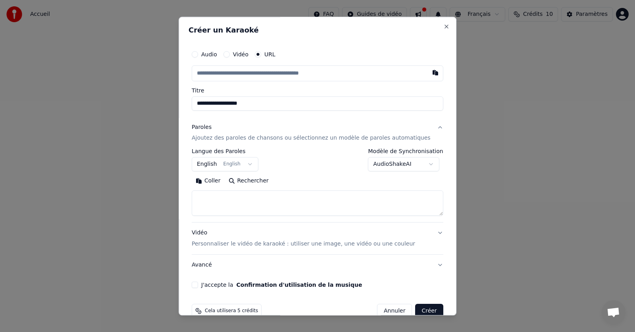
click at [256, 165] on button "English English" at bounding box center [225, 165] width 67 height 14
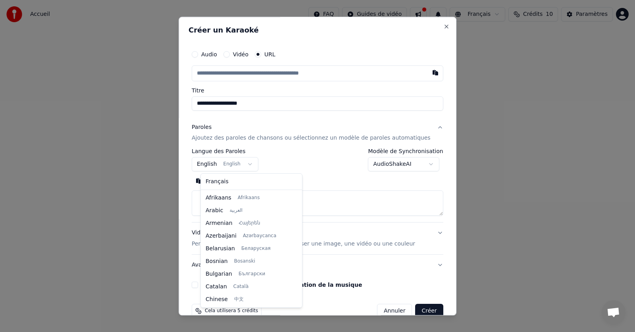
scroll to position [64, 0]
select select "**"
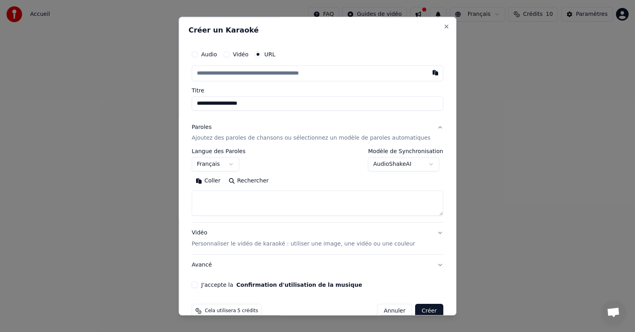
click at [225, 194] on textarea at bounding box center [318, 203] width 252 height 25
click at [220, 180] on button "Coller" at bounding box center [208, 181] width 33 height 13
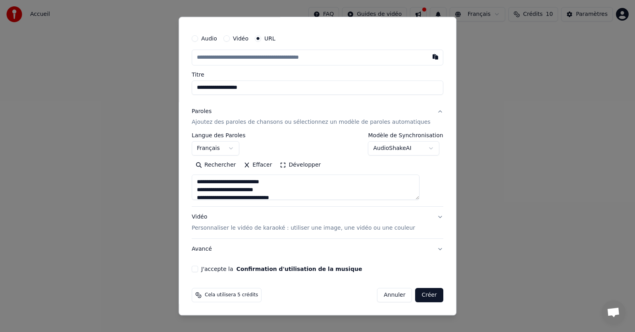
click at [198, 271] on button "J'accepte la Confirmation d'utilisation de la musique" at bounding box center [195, 269] width 6 height 6
click at [416, 296] on button "Créer" at bounding box center [430, 296] width 28 height 14
type textarea "**********"
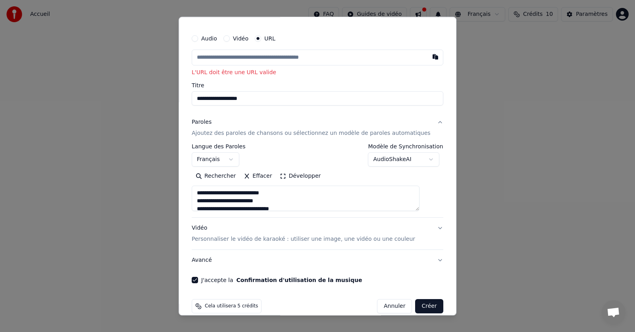
click at [270, 62] on input "text" at bounding box center [318, 58] width 252 height 16
click at [243, 58] on input "text" at bounding box center [318, 58] width 252 height 16
click at [243, 39] on label "Vidéo" at bounding box center [240, 39] width 15 height 6
click at [230, 39] on button "Vidéo" at bounding box center [227, 38] width 6 height 6
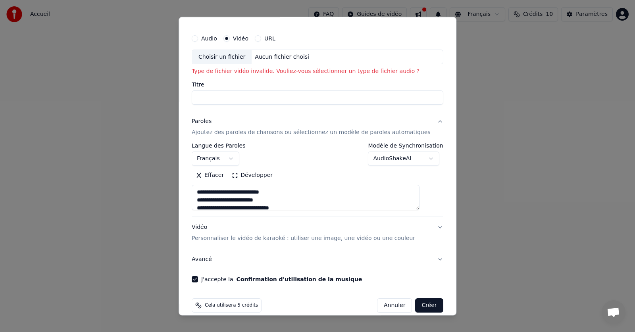
click at [198, 37] on button "Audio" at bounding box center [195, 38] width 6 height 6
click at [421, 307] on button "Créer" at bounding box center [430, 306] width 28 height 14
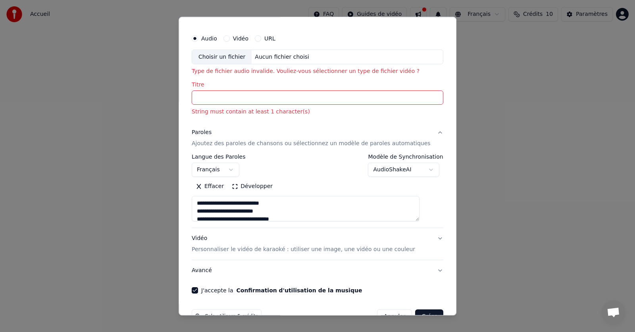
click at [206, 273] on button "Avancé" at bounding box center [318, 271] width 252 height 21
type textarea "**********"
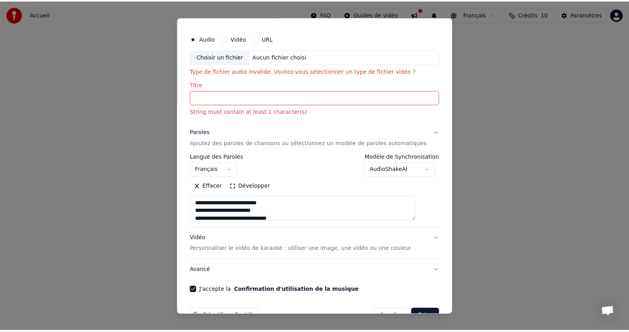
scroll to position [0, 0]
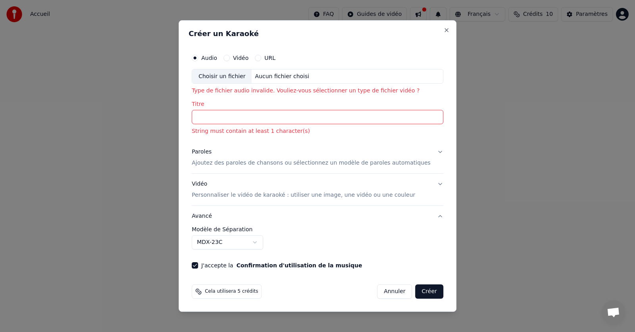
click at [394, 293] on button "Annuler" at bounding box center [394, 292] width 35 height 14
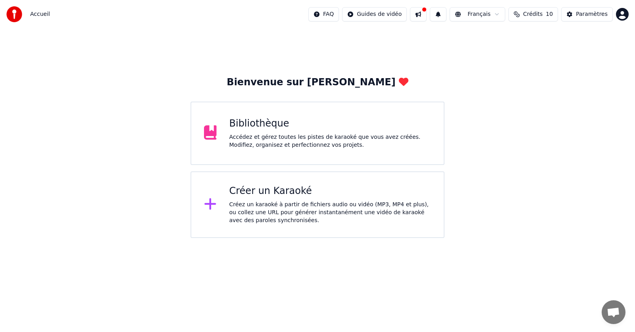
click at [266, 135] on div "Accédez et gérez toutes les pistes de karaoké que vous avez créées. Modifiez, o…" at bounding box center [330, 141] width 202 height 16
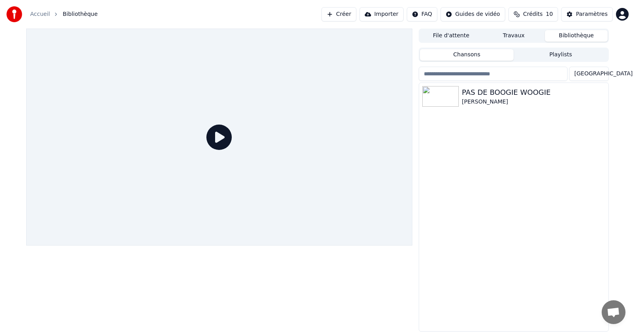
click at [526, 34] on button "Travaux" at bounding box center [514, 36] width 63 height 12
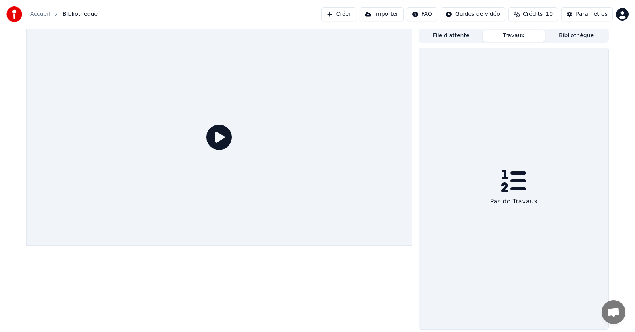
click at [455, 33] on button "File d'attente" at bounding box center [451, 36] width 63 height 12
click at [515, 184] on icon at bounding box center [513, 180] width 25 height 25
click at [513, 31] on button "Travaux" at bounding box center [514, 36] width 63 height 12
click at [568, 38] on button "Bibliothèque" at bounding box center [576, 36] width 63 height 12
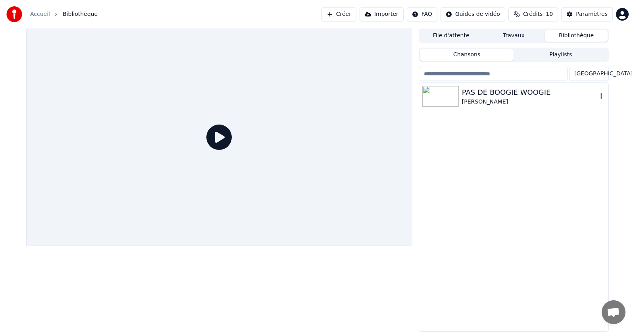
click at [603, 95] on icon "button" at bounding box center [602, 96] width 8 height 6
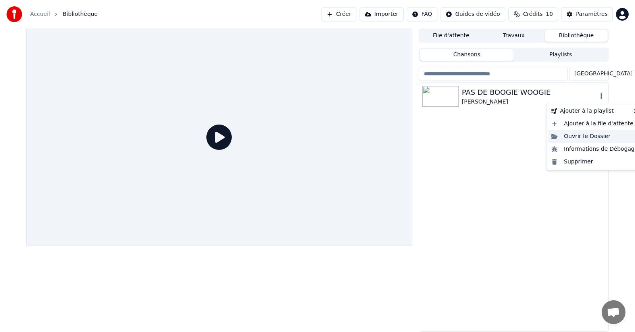
click at [586, 137] on div "Ouvrir le Dossier" at bounding box center [594, 136] width 93 height 13
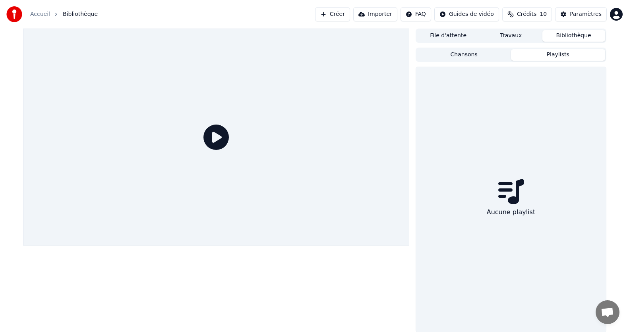
click at [544, 54] on button "Playlists" at bounding box center [558, 55] width 94 height 12
click at [558, 36] on button "Bibliothèque" at bounding box center [573, 36] width 63 height 12
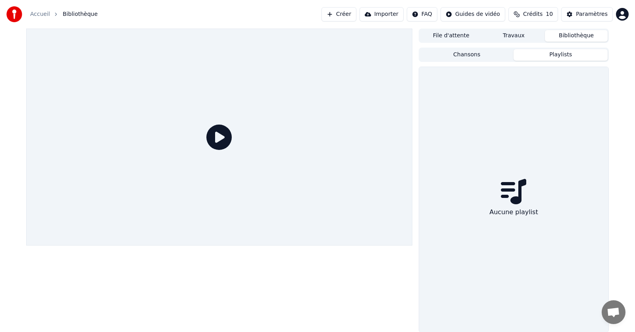
click at [514, 38] on button "Travaux" at bounding box center [514, 36] width 63 height 12
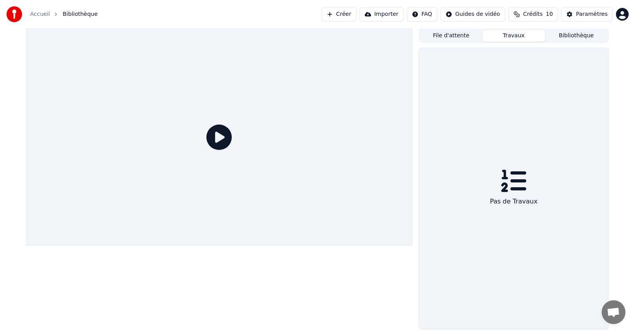
click at [453, 36] on button "File d'attente" at bounding box center [451, 36] width 63 height 12
click at [442, 38] on button "File d'attente" at bounding box center [451, 36] width 63 height 12
click at [224, 133] on icon at bounding box center [218, 137] width 25 height 25
drag, startPoint x: 559, startPoint y: 171, endPoint x: 582, endPoint y: 87, distance: 86.5
click at [559, 169] on div "Aucune chanson dans la file d'attente" at bounding box center [513, 189] width 189 height 282
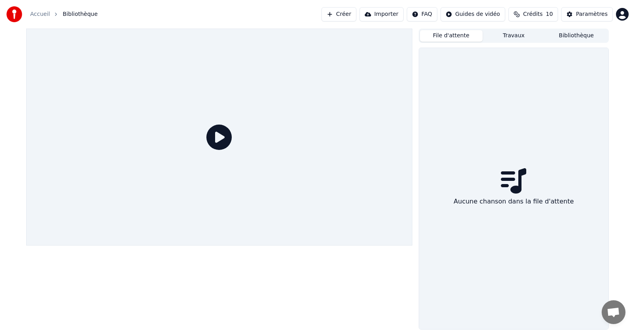
click at [572, 39] on button "Bibliothèque" at bounding box center [576, 36] width 63 height 12
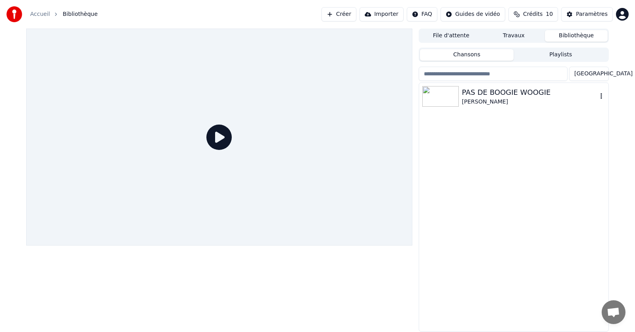
click at [434, 101] on img at bounding box center [440, 96] width 37 height 21
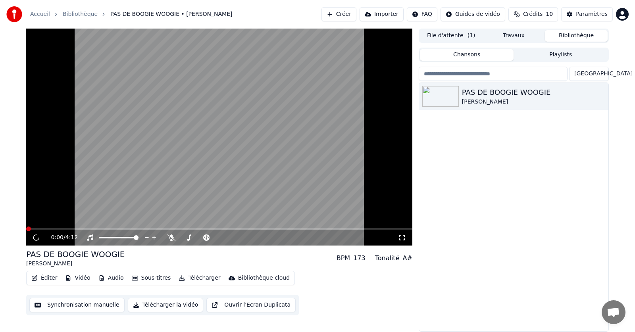
click at [101, 306] on button "Synchronisation manuelle" at bounding box center [76, 305] width 95 height 14
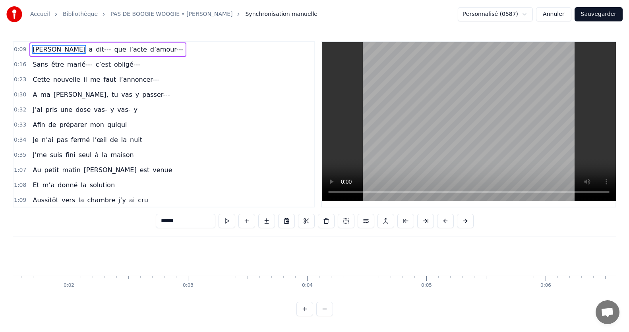
scroll to position [0, 1078]
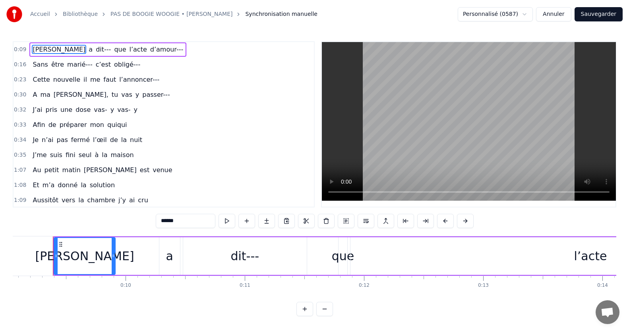
click at [393, 96] on video at bounding box center [469, 121] width 294 height 159
click at [145, 264] on div "[PERSON_NAME] a dit--- que l’acte d’amour---" at bounding box center [504, 256] width 902 height 39
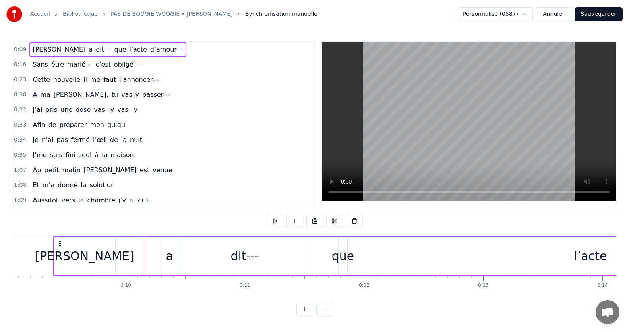
click at [170, 266] on div "a" at bounding box center [169, 256] width 21 height 38
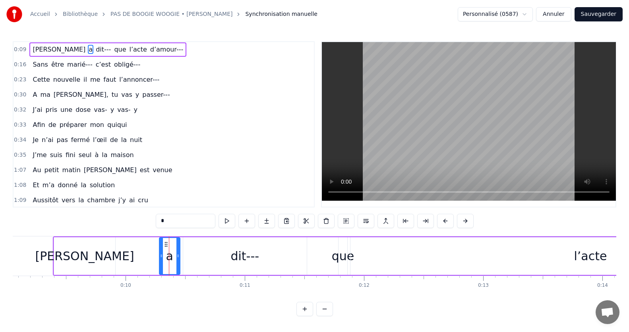
click at [236, 257] on div "dit---" at bounding box center [244, 256] width 29 height 18
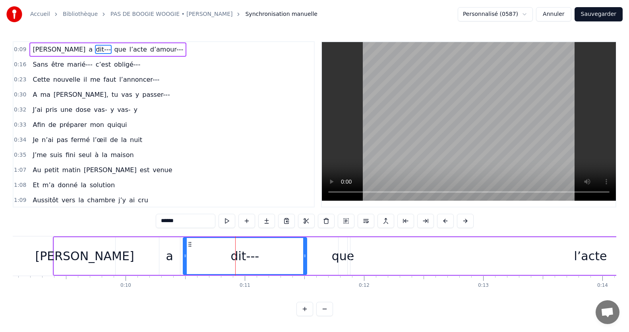
click at [336, 253] on div "que" at bounding box center [343, 256] width 23 height 18
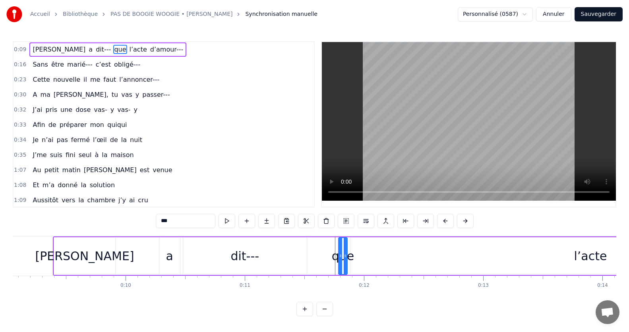
click at [252, 253] on div "dit---" at bounding box center [244, 256] width 29 height 18
type input "******"
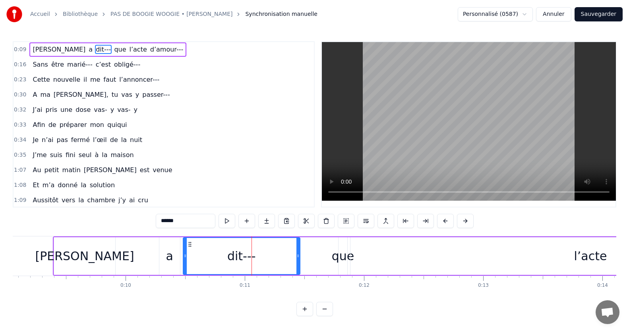
drag, startPoint x: 305, startPoint y: 257, endPoint x: 297, endPoint y: 257, distance: 7.1
click at [297, 257] on icon at bounding box center [297, 256] width 3 height 6
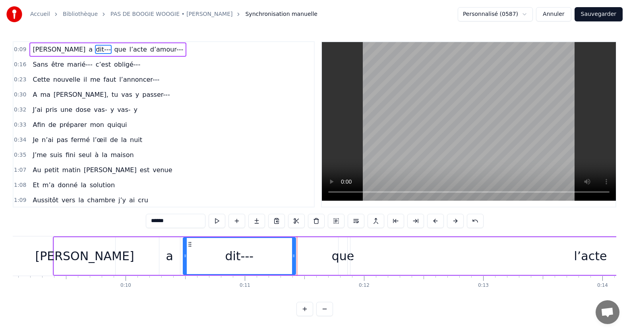
drag, startPoint x: 297, startPoint y: 257, endPoint x: 293, endPoint y: 256, distance: 4.0
click at [293, 256] on icon at bounding box center [293, 256] width 3 height 6
drag, startPoint x: 293, startPoint y: 256, endPoint x: 283, endPoint y: 258, distance: 9.6
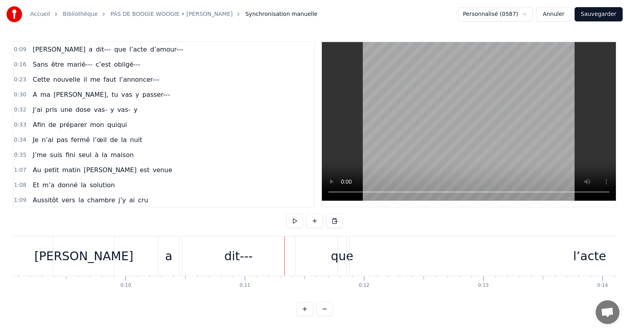
click at [266, 259] on div "dit---" at bounding box center [238, 256] width 112 height 39
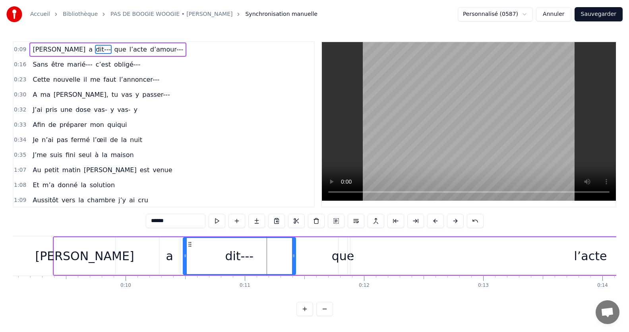
click at [135, 251] on div "[PERSON_NAME] a dit--- que l’acte d’amour---" at bounding box center [504, 256] width 902 height 39
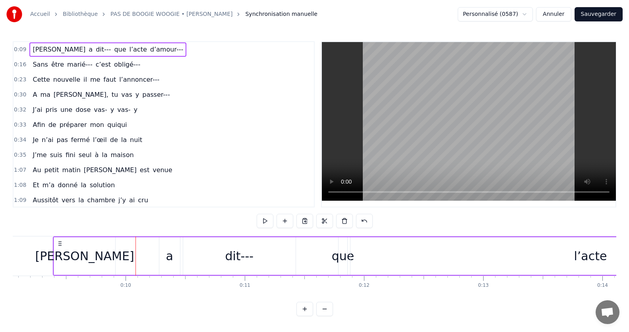
click at [104, 253] on div "[PERSON_NAME]" at bounding box center [84, 256] width 61 height 38
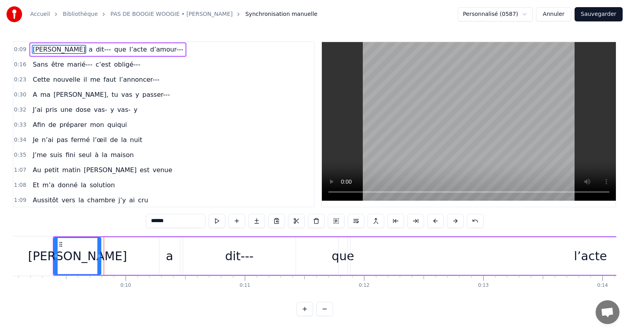
drag, startPoint x: 115, startPoint y: 261, endPoint x: 99, endPoint y: 259, distance: 15.7
click at [99, 259] on div at bounding box center [98, 256] width 3 height 36
drag, startPoint x: 99, startPoint y: 268, endPoint x: 110, endPoint y: 272, distance: 12.5
click at [110, 272] on div at bounding box center [109, 256] width 3 height 36
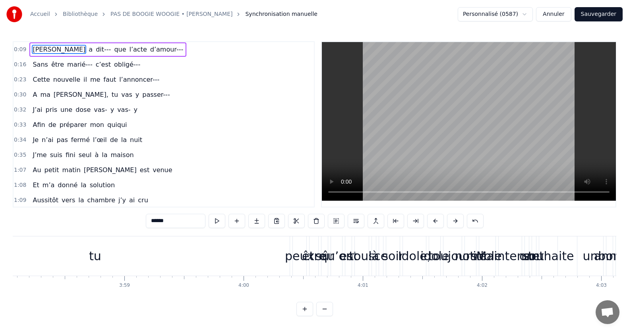
scroll to position [0, 28378]
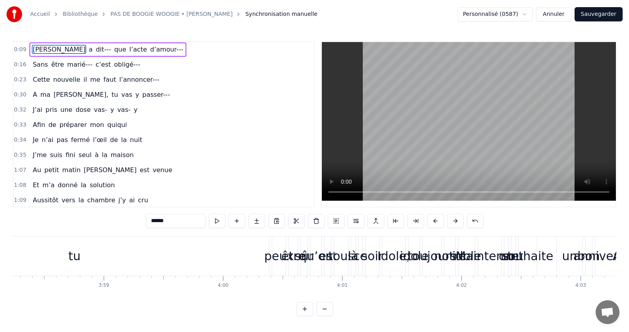
click at [460, 157] on video at bounding box center [469, 121] width 294 height 159
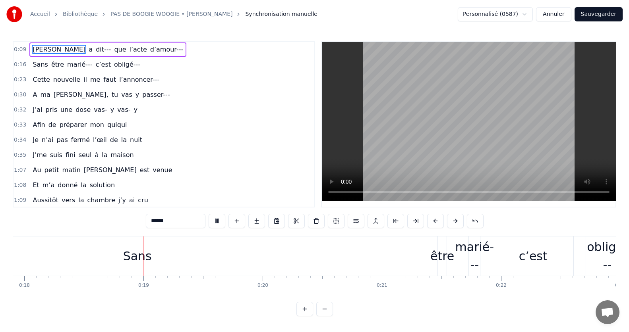
scroll to position [0, 2143]
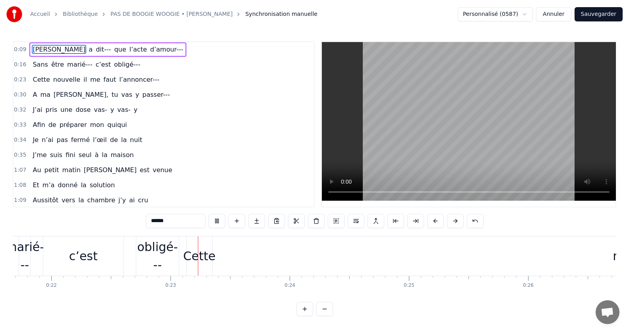
click at [592, 12] on button "Sauvegarder" at bounding box center [598, 14] width 48 height 14
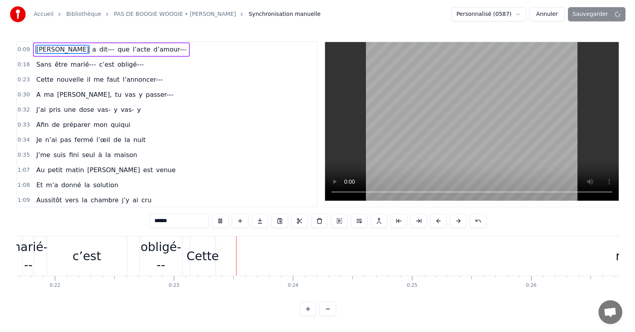
scroll to position [0, 2677]
